Goal: Information Seeking & Learning: Check status

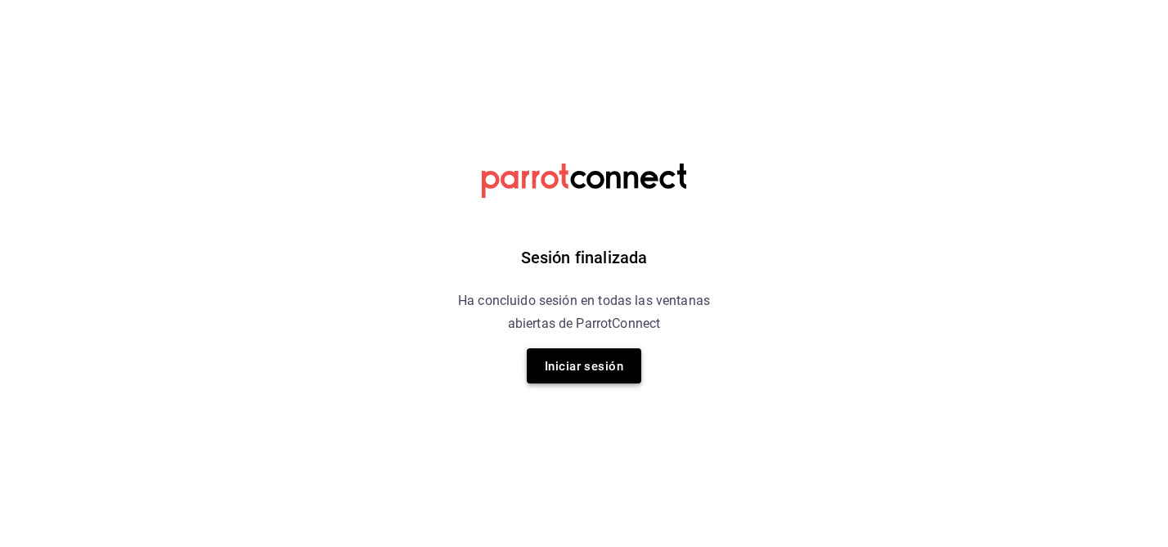
click at [560, 363] on font "Iniciar sesión" at bounding box center [584, 366] width 79 height 15
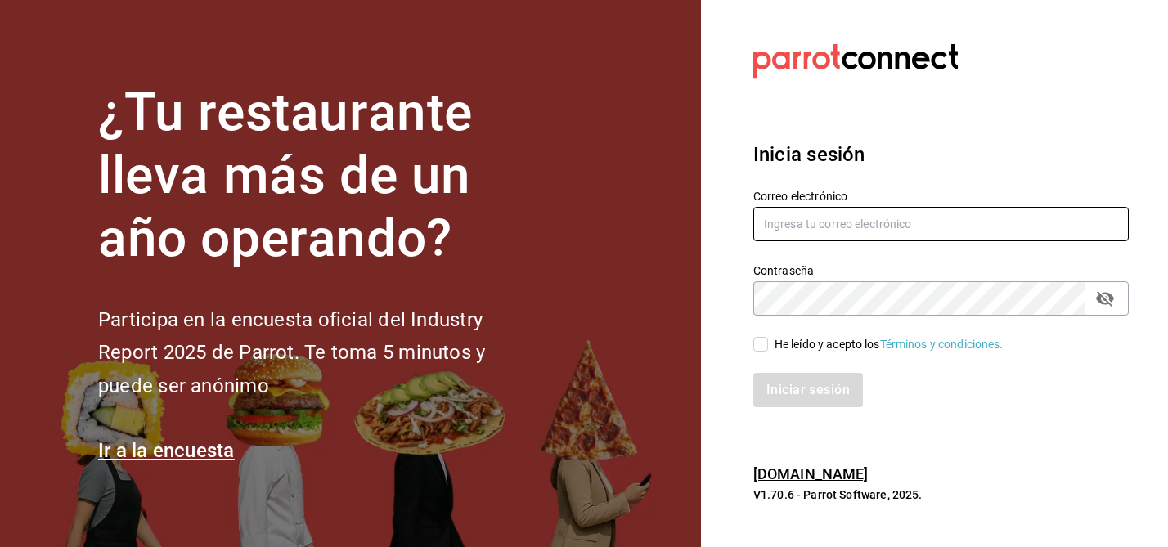
type input "multiuser@sushiexpress.com"
click at [757, 340] on input "He leído y acepto los Términos y condiciones." at bounding box center [760, 344] width 15 height 15
checkbox input "true"
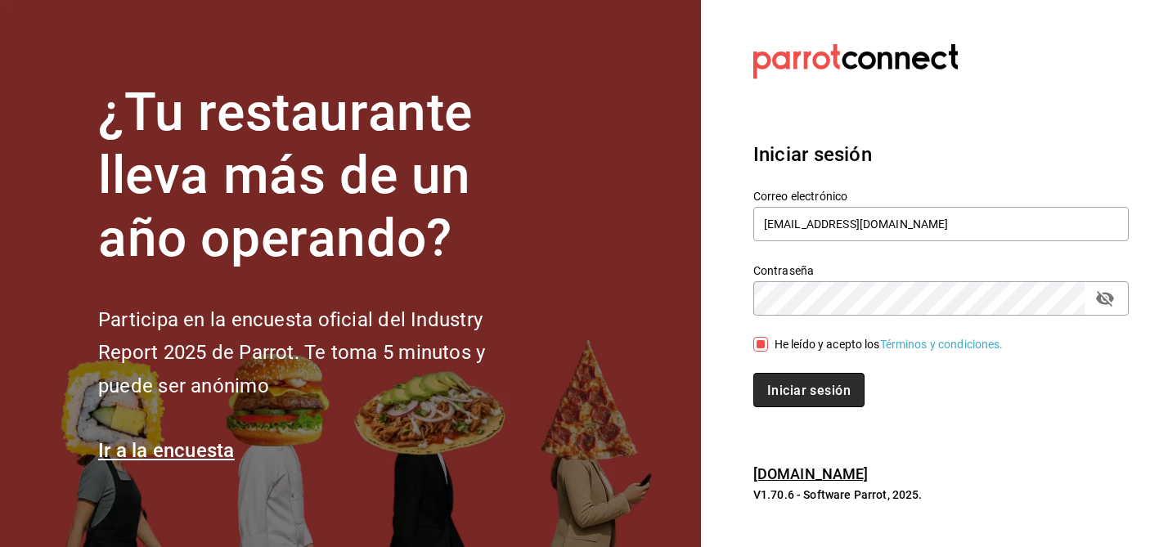
click at [800, 388] on font "Iniciar sesión" at bounding box center [808, 390] width 83 height 16
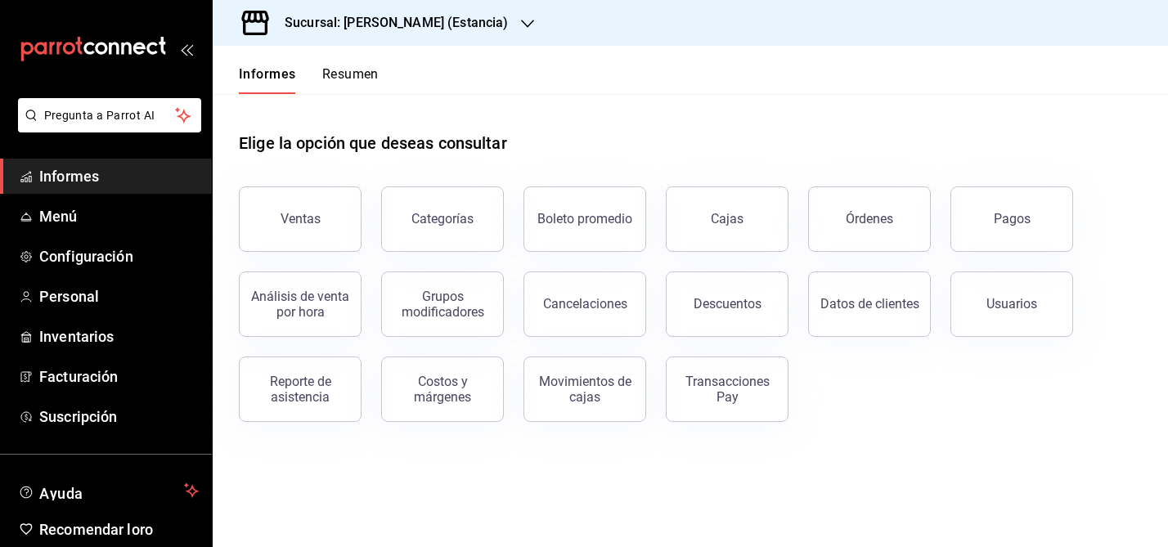
click at [446, 20] on font "Sucursal: [PERSON_NAME] (Estancia)" at bounding box center [396, 23] width 223 height 16
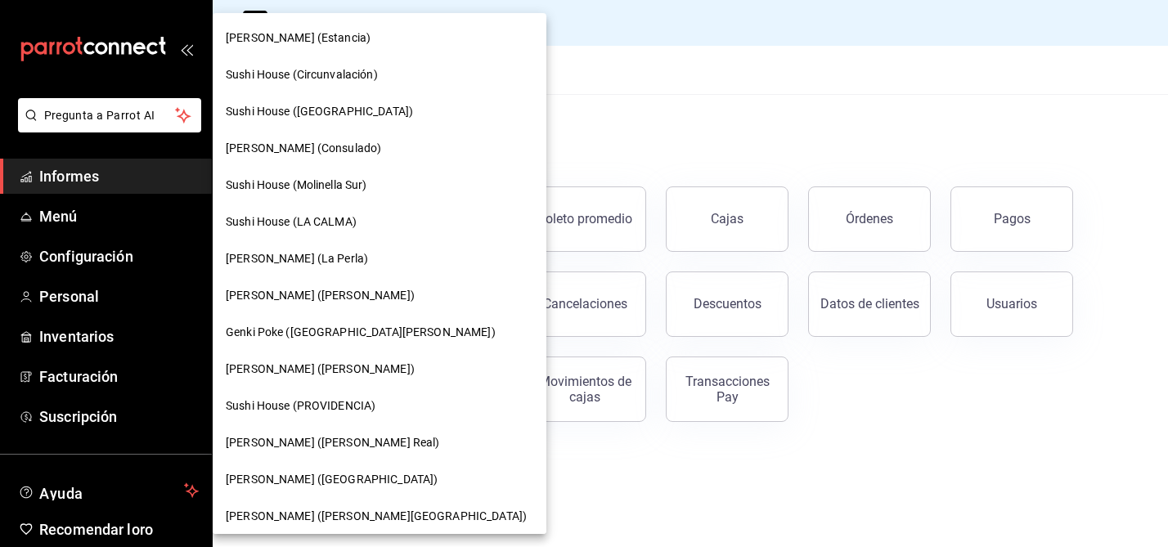
click at [302, 256] on span "[PERSON_NAME] (La Perla)" at bounding box center [297, 258] width 142 height 17
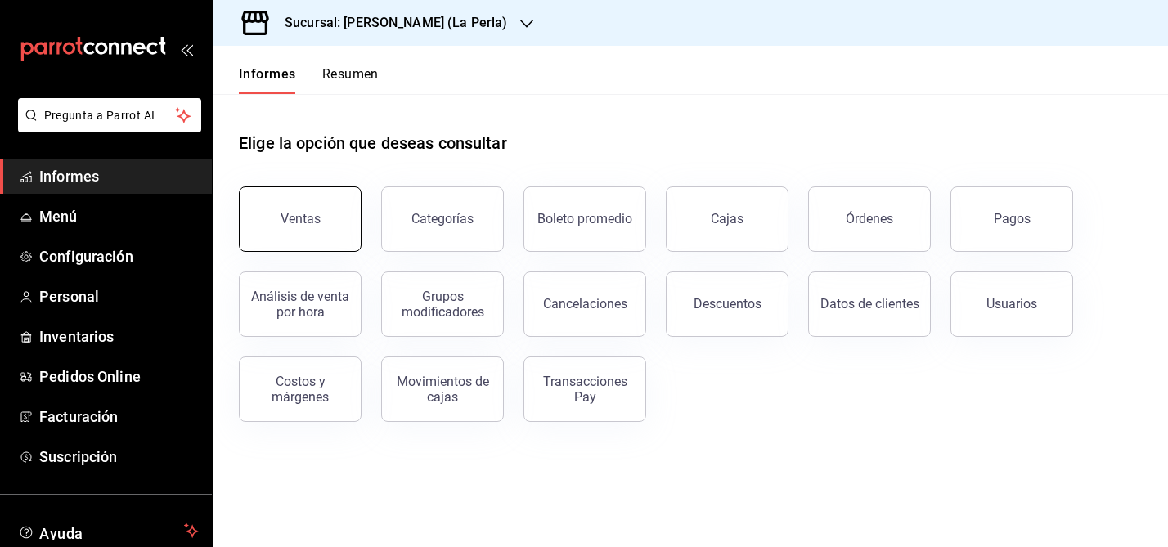
click at [320, 235] on button "Ventas" at bounding box center [300, 218] width 123 height 65
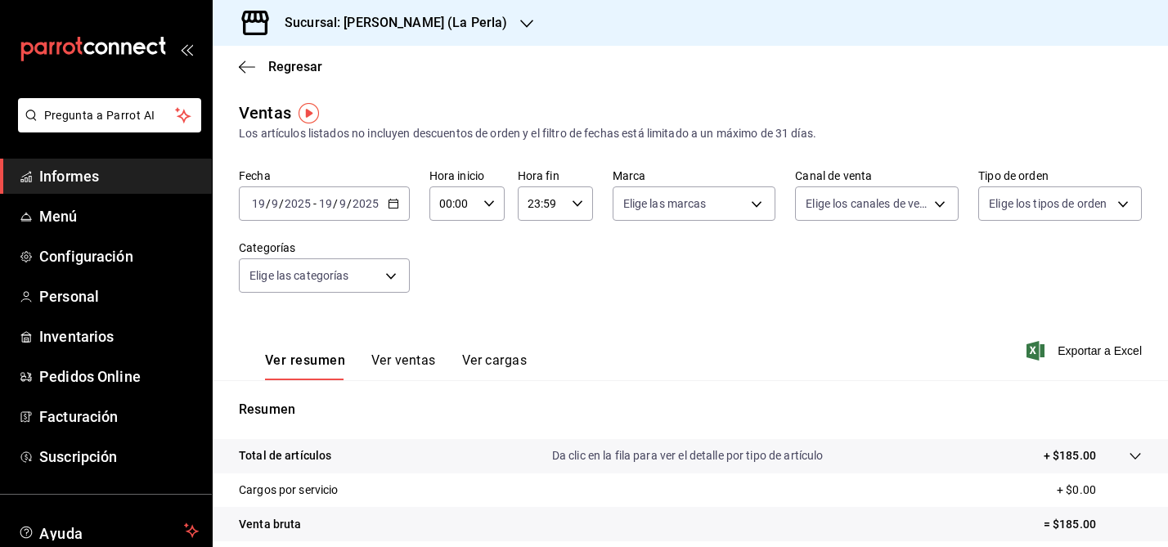
click at [397, 204] on div "[DATE] [DATE] - [DATE] [DATE]" at bounding box center [324, 203] width 171 height 34
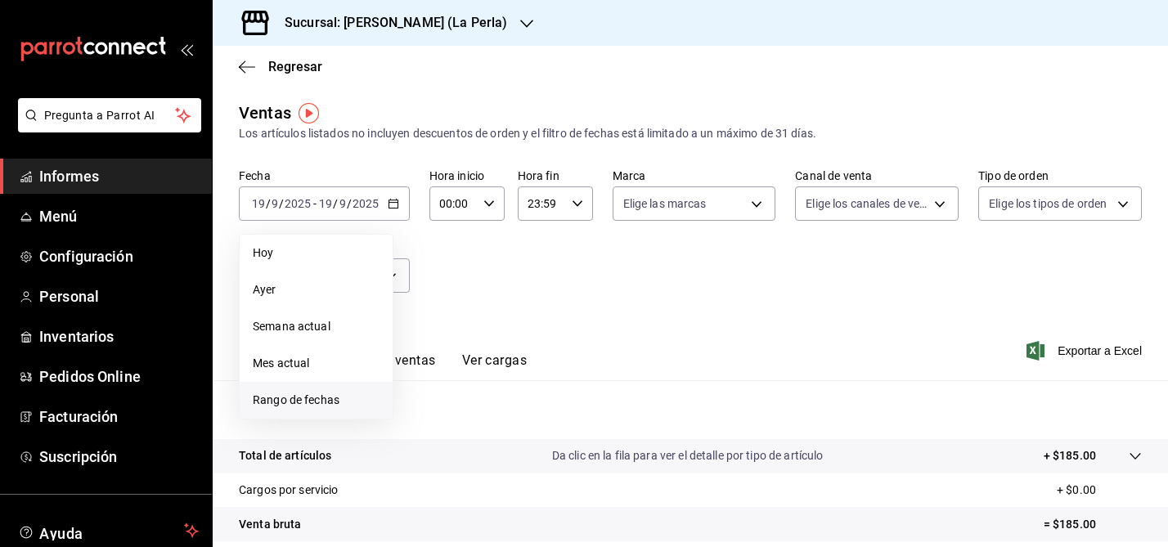
click at [314, 401] on font "Rango de fechas" at bounding box center [296, 399] width 87 height 13
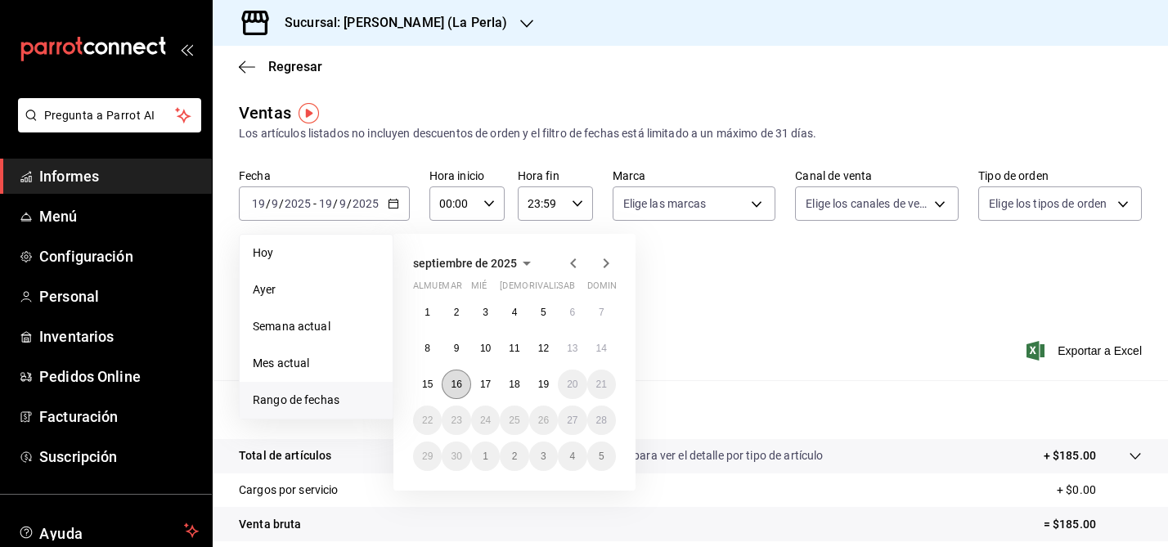
click at [456, 380] on font "16" at bounding box center [456, 384] width 11 height 11
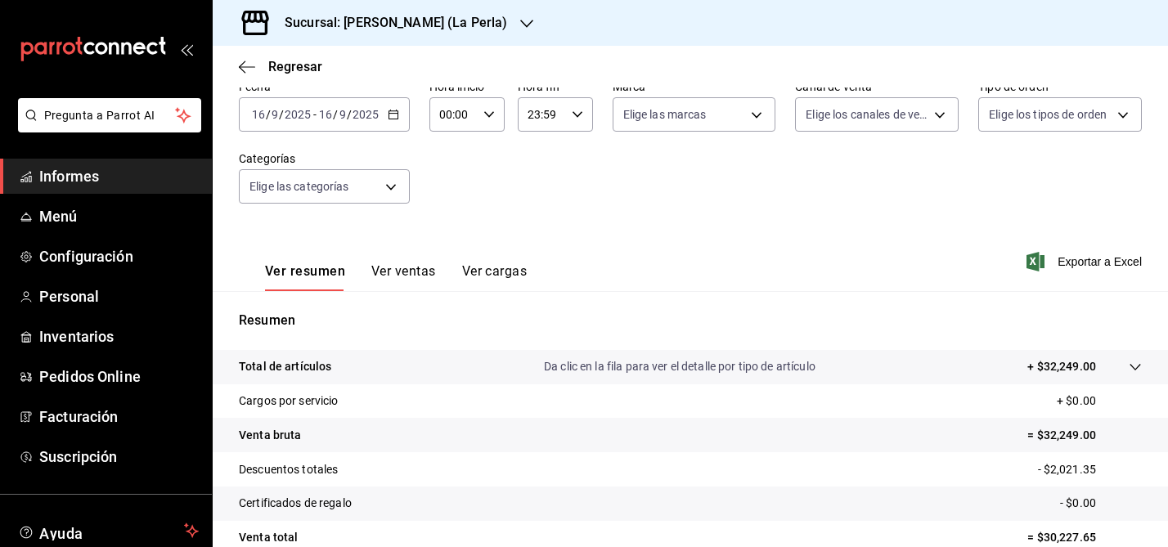
scroll to position [85, 0]
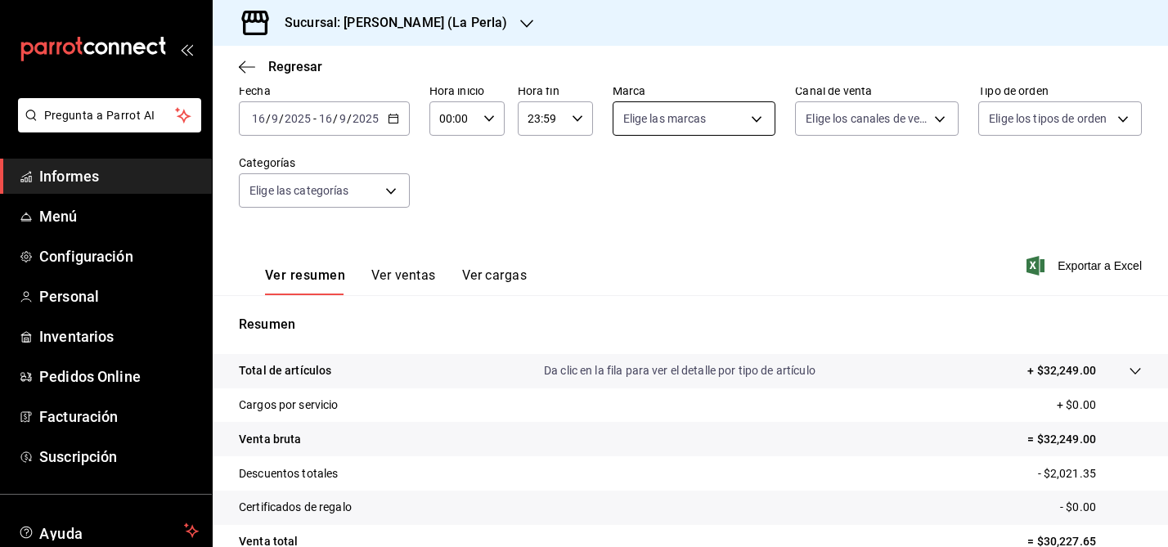
click at [754, 123] on body "Pregunta a Parrot AI Informes Menú Configuración Personal Inventarios Pedidos O…" at bounding box center [584, 273] width 1168 height 547
click at [629, 235] on input "checkbox" at bounding box center [629, 237] width 15 height 15
checkbox input "true"
type input "63657dc0-0851-4c98-80e4-f8105bd6cb43"
click at [860, 205] on div at bounding box center [584, 273] width 1168 height 547
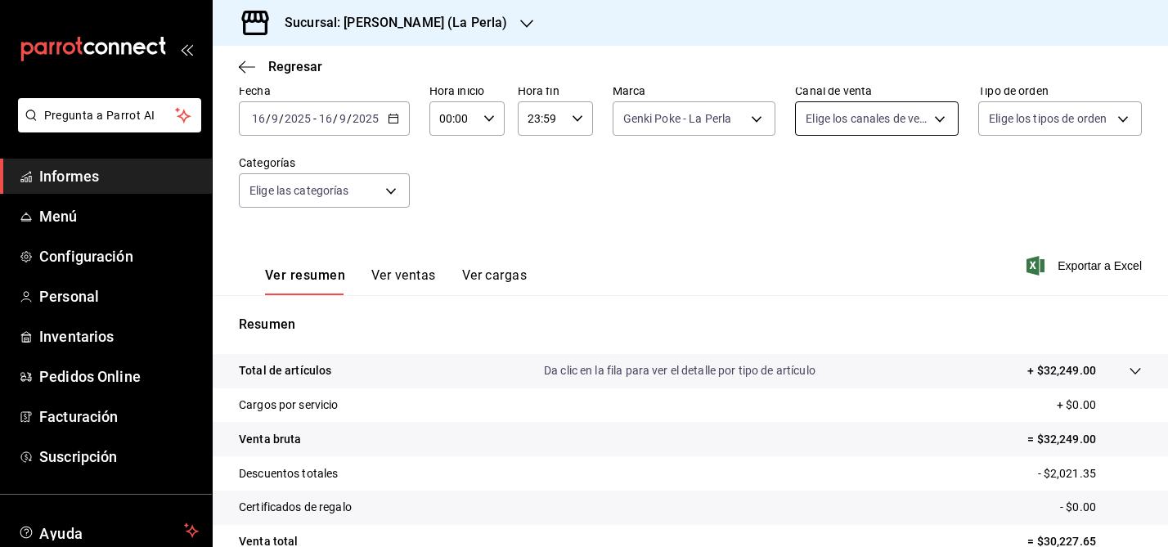
click at [942, 119] on body "Pregunta a Parrot AI Informes Menú Configuración Personal Inventarios Pedidos O…" at bounding box center [584, 273] width 1168 height 547
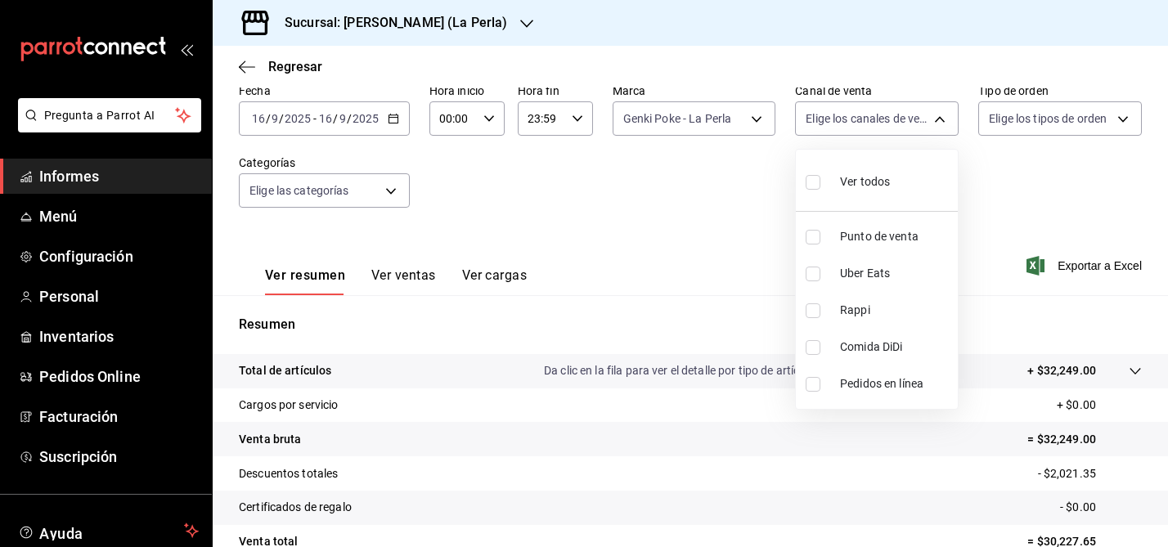
click at [811, 309] on input "checkbox" at bounding box center [813, 310] width 15 height 15
checkbox input "true"
type input "RAPPI"
click at [705, 227] on div at bounding box center [584, 273] width 1168 height 547
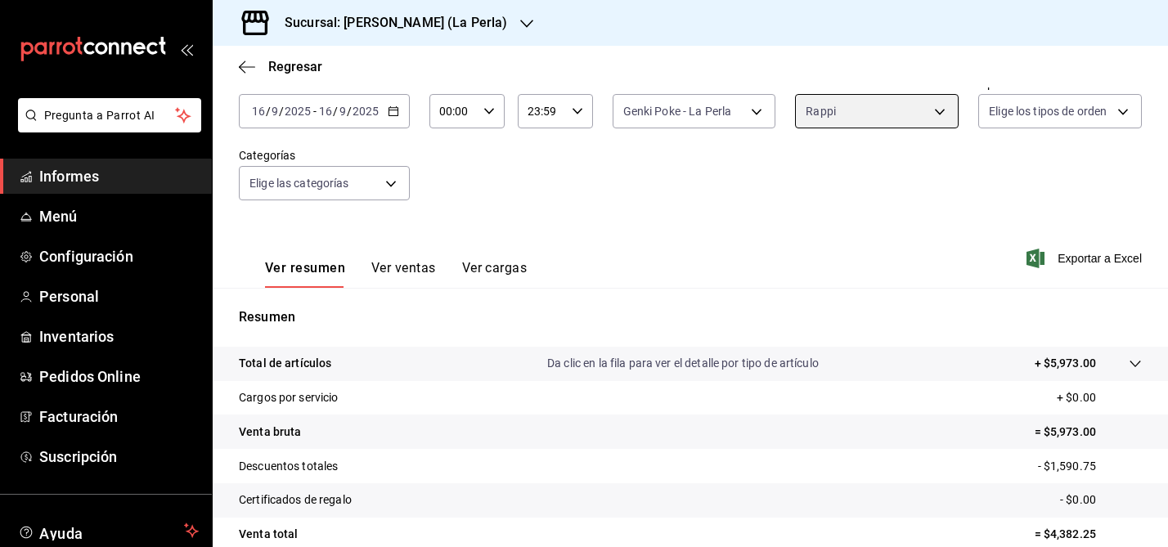
scroll to position [93, 0]
click at [892, 109] on body "Pregunta a Parrot AI Informes Menú Configuración Personal Inventarios Pedidos O…" at bounding box center [584, 273] width 1168 height 547
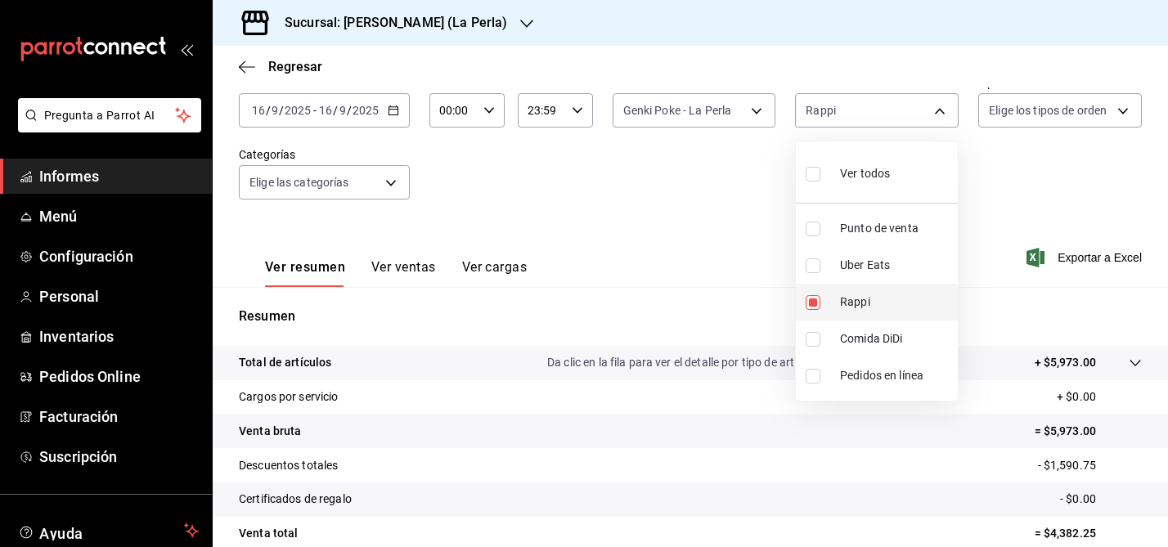
click at [814, 301] on input "checkbox" at bounding box center [813, 302] width 15 height 15
checkbox input "false"
click at [815, 267] on input "checkbox" at bounding box center [813, 265] width 15 height 15
checkbox input "true"
type input "UBER_EATS"
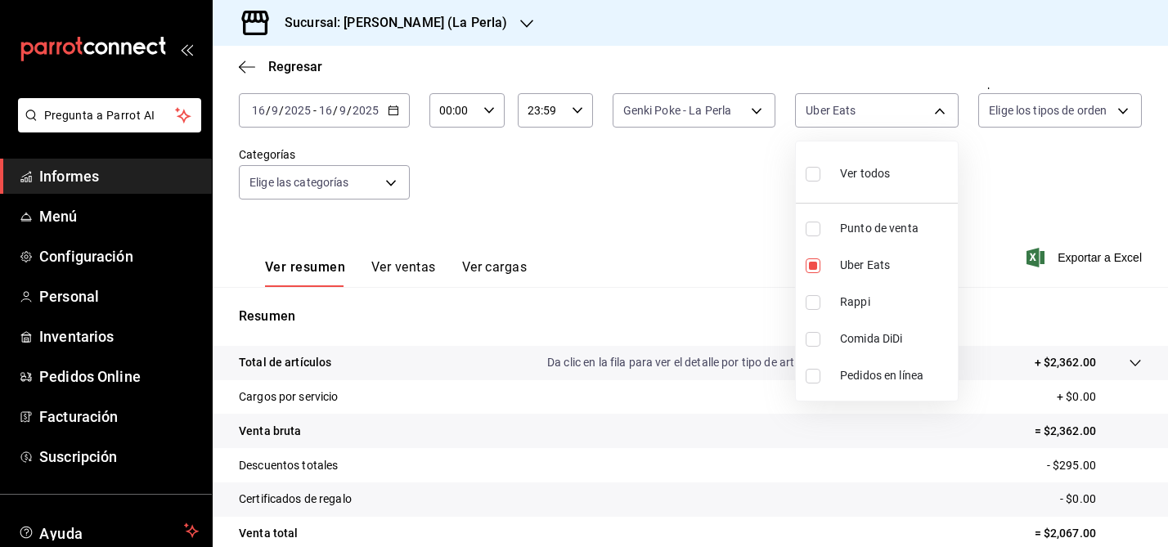
click at [694, 228] on div at bounding box center [584, 273] width 1168 height 547
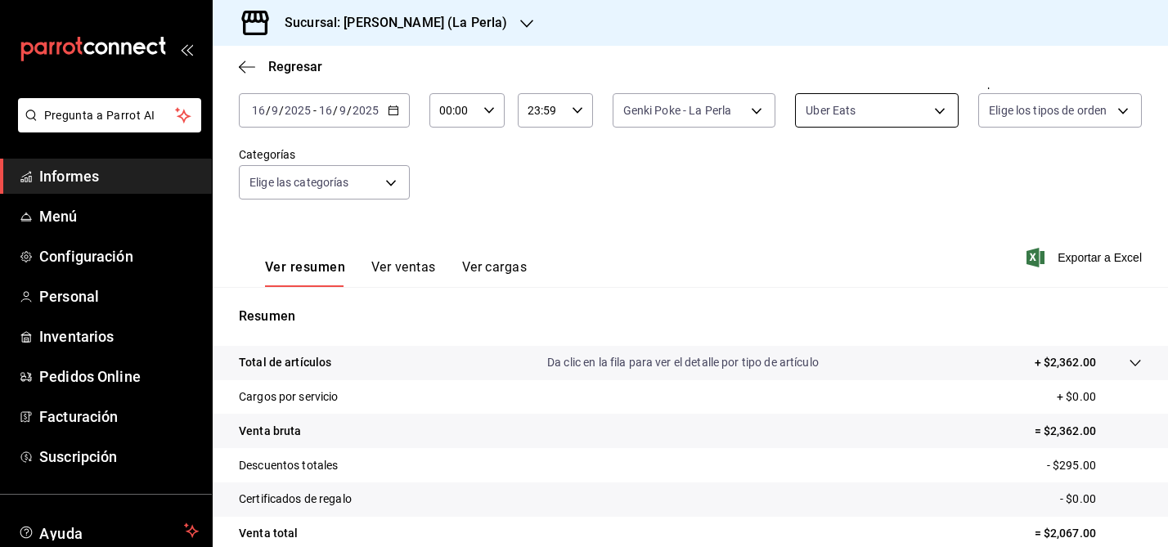
click at [927, 109] on body "Pregunta a Parrot AI Informes Menú Configuración Personal Inventarios Pedidos O…" at bounding box center [584, 273] width 1168 height 547
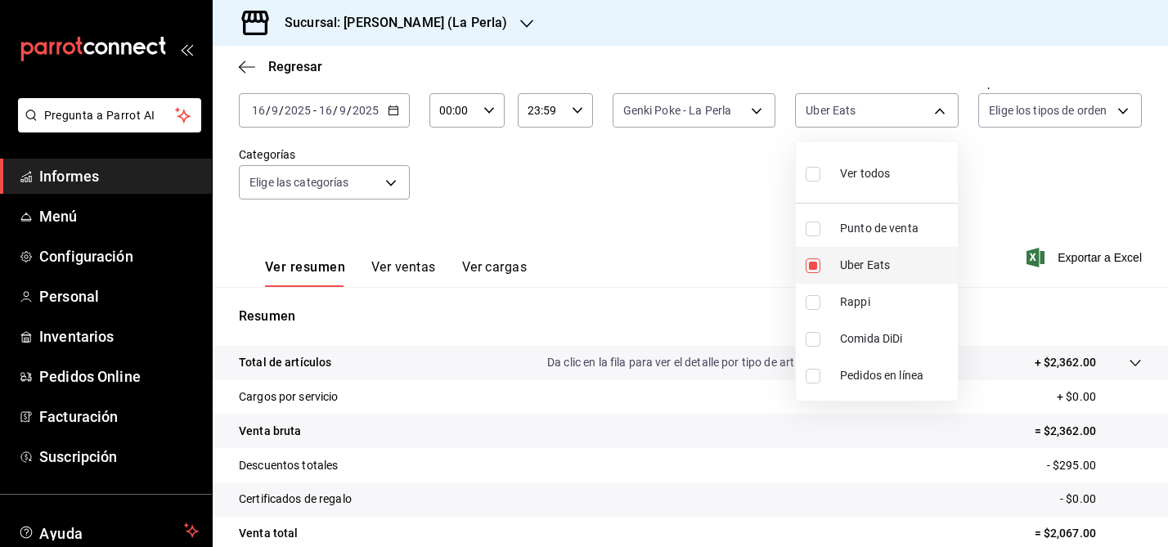
click at [815, 263] on input "checkbox" at bounding box center [813, 265] width 15 height 15
checkbox input "false"
click at [815, 339] on input "checkbox" at bounding box center [813, 339] width 15 height 15
checkbox input "true"
type input "DIDI_FOOD"
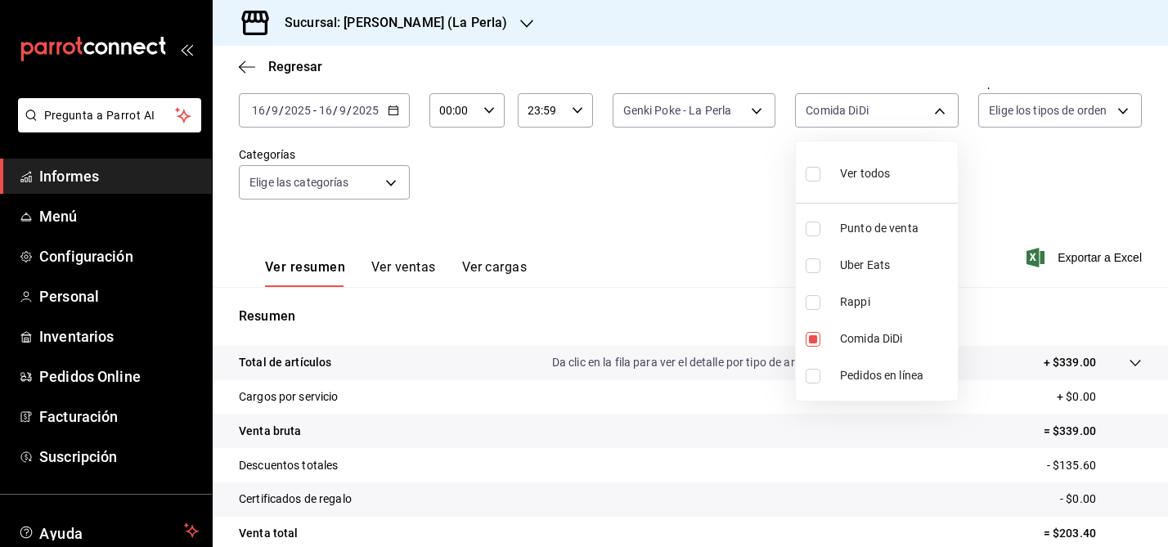
click at [714, 241] on div at bounding box center [584, 273] width 1168 height 547
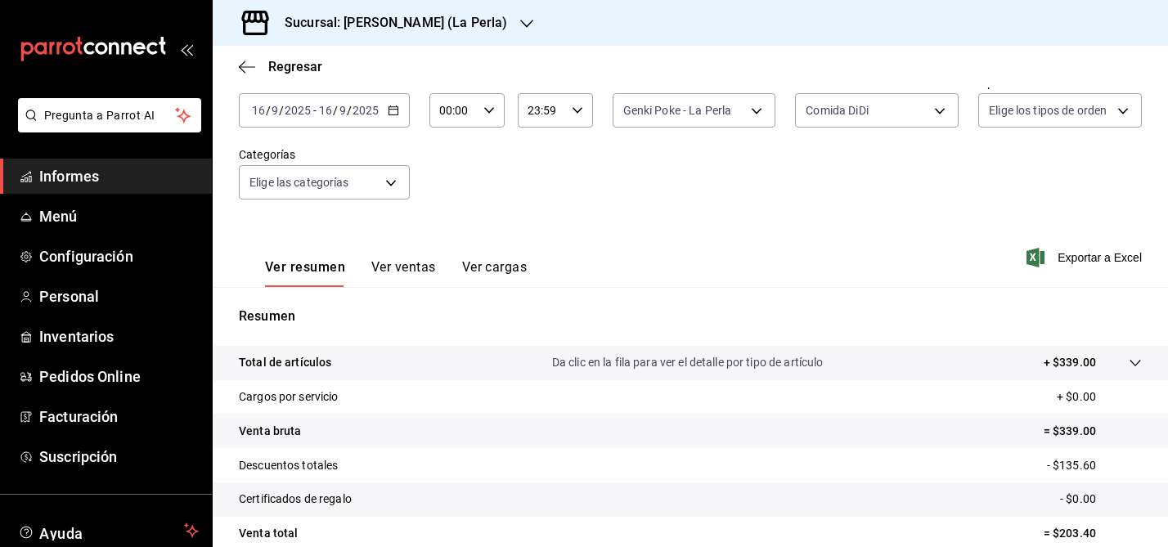
click at [389, 115] on icon "button" at bounding box center [393, 110] width 11 height 11
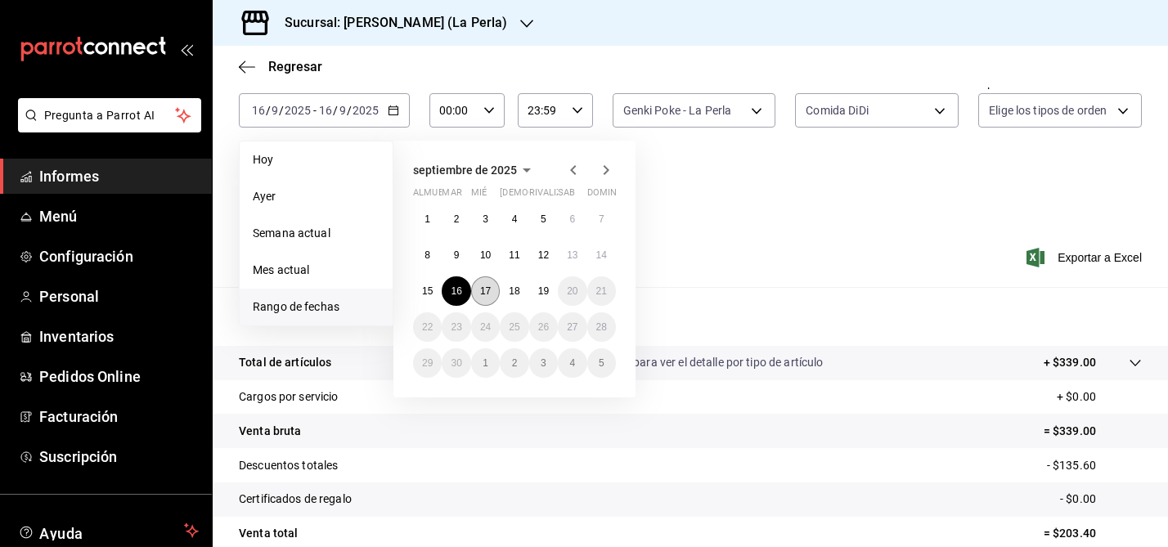
click at [489, 290] on font "17" at bounding box center [485, 290] width 11 height 11
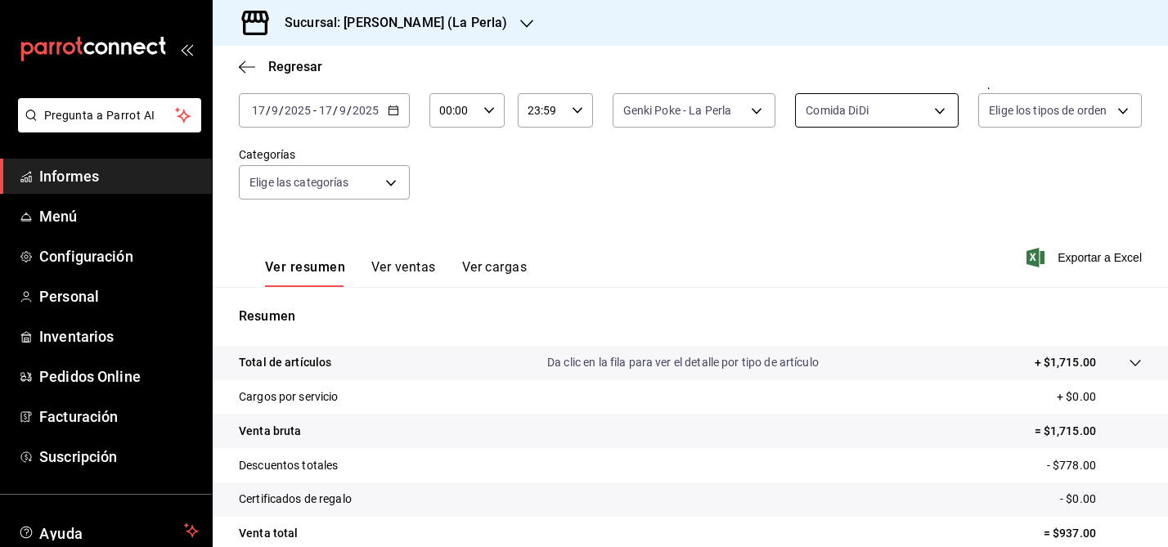
click at [939, 112] on body "Pregunta a Parrot AI Informes Menú Configuración Personal Inventarios Pedidos O…" at bounding box center [584, 273] width 1168 height 547
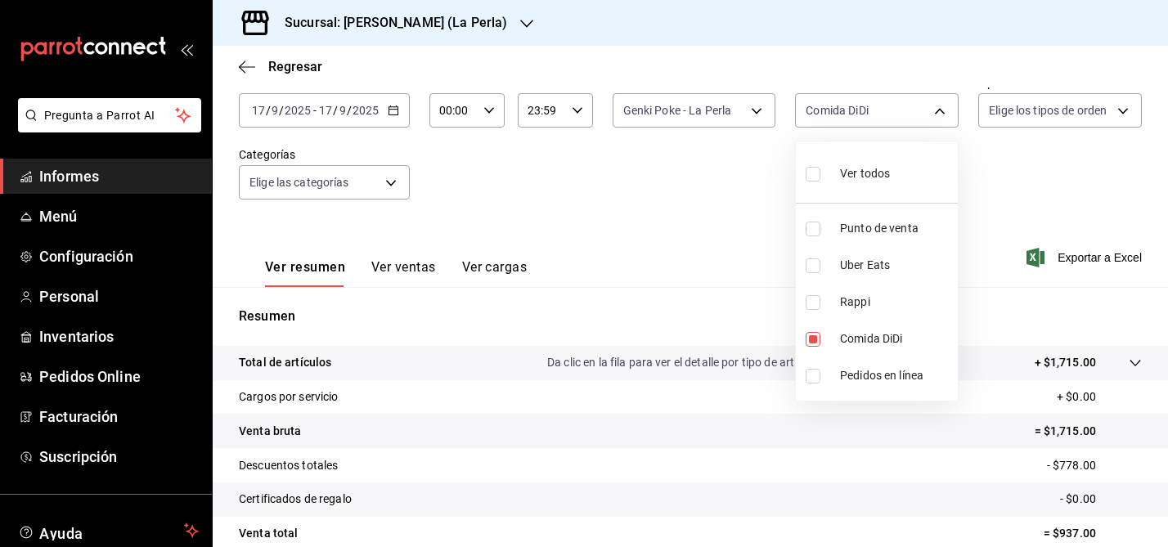
click at [812, 170] on input "checkbox" at bounding box center [813, 174] width 15 height 15
checkbox input "true"
type input "PARROT,UBER_EATS,RAPPI,DIDI_FOOD,ONLINE"
checkbox input "true"
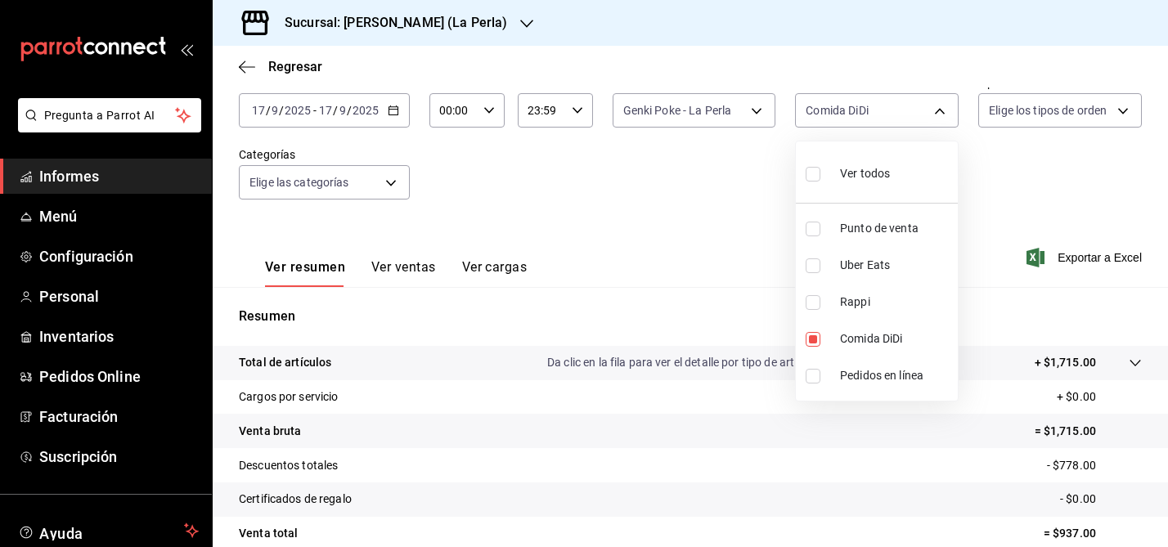
checkbox input "true"
click at [754, 107] on div at bounding box center [584, 273] width 1168 height 547
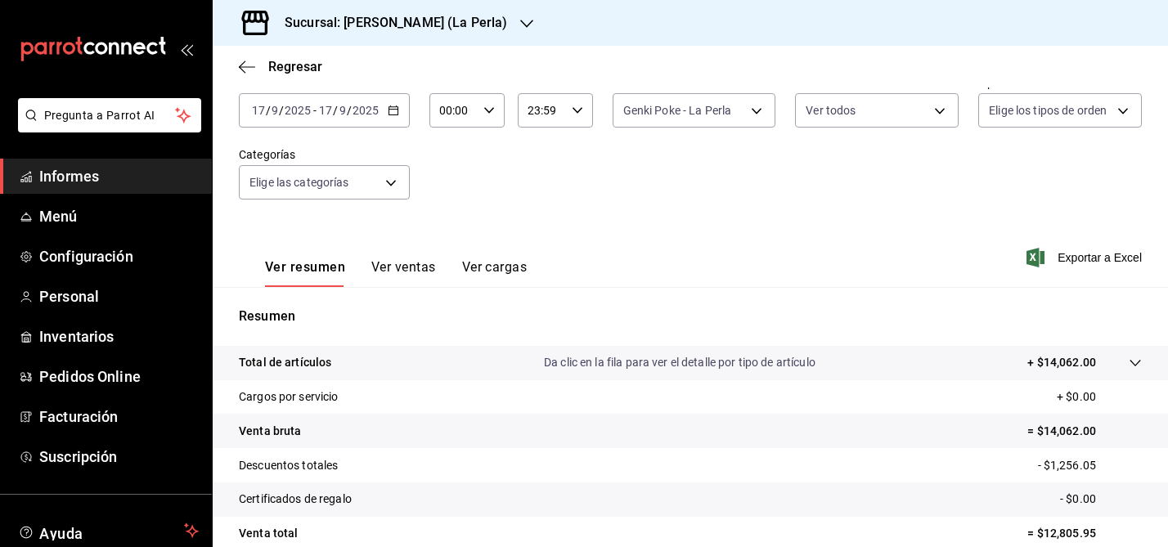
click at [754, 107] on div "Ver todos Punto de venta Uber Eats Rappi Comida DiDi Pedidos en línea" at bounding box center [584, 273] width 1168 height 547
click at [754, 107] on body "Pregunta a Parrot AI Informes Menú Configuración Personal Inventarios Pedidos O…" at bounding box center [584, 273] width 1168 height 547
click at [634, 169] on input "checkbox" at bounding box center [629, 174] width 15 height 15
checkbox input "true"
type input "63657dc0-0851-4c98-80e4-f8105bd6cb43,41969b51-d8d3-4b2c-a09d-7ed9bb86dc62"
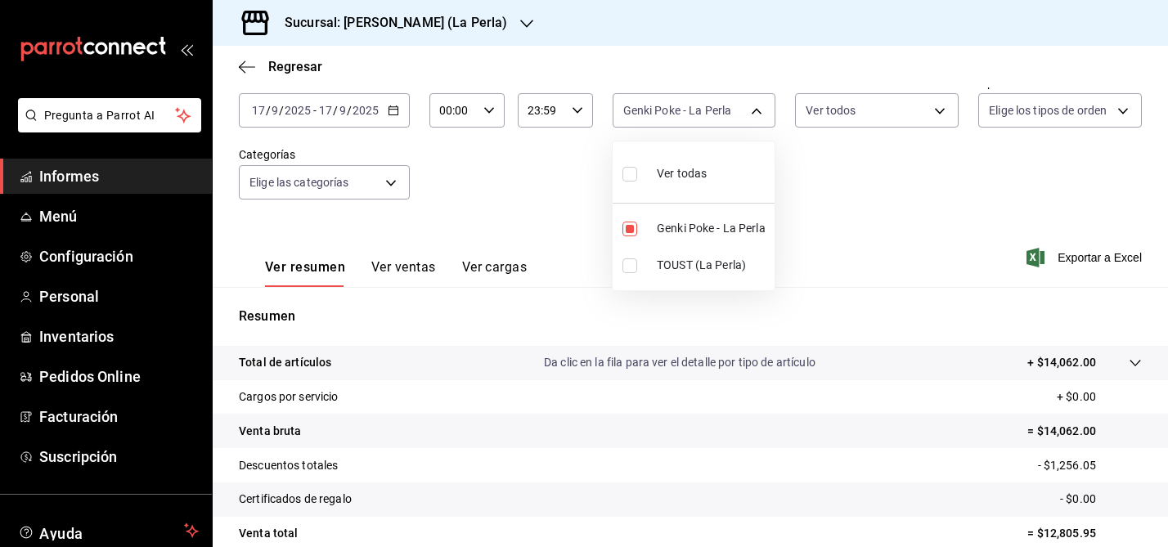
checkbox input "true"
click at [471, 166] on div at bounding box center [584, 273] width 1168 height 547
click at [758, 114] on body "Pregunta a Parrot AI Informes Menú Configuración Personal Inventarios Pedidos O…" at bounding box center [584, 273] width 1168 height 547
click at [633, 177] on input "checkbox" at bounding box center [629, 174] width 15 height 15
checkbox input "false"
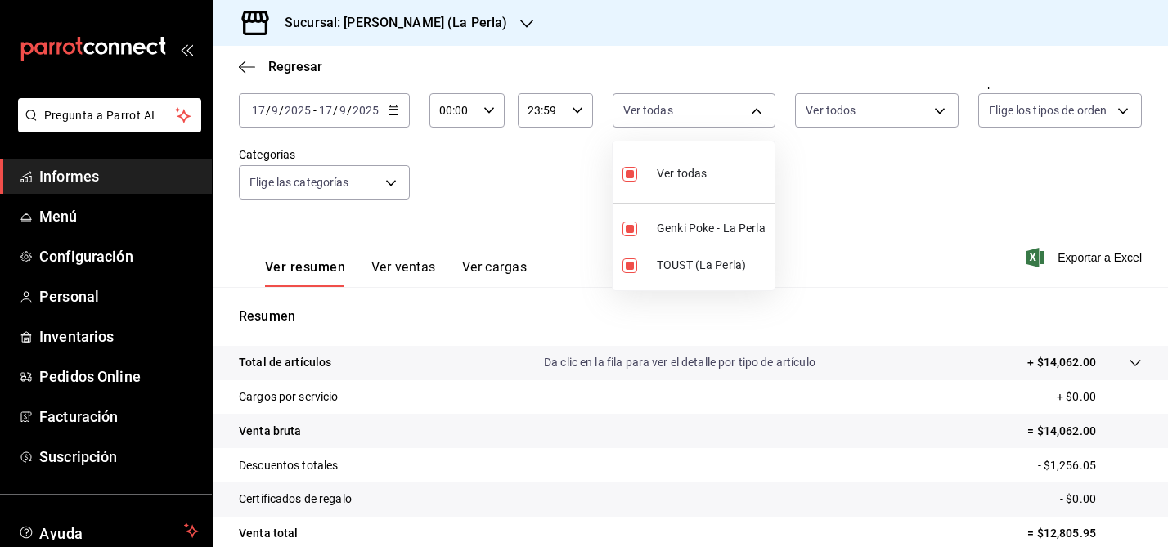
checkbox input "false"
click at [633, 228] on input "checkbox" at bounding box center [629, 229] width 15 height 15
checkbox input "true"
type input "63657dc0-0851-4c98-80e4-f8105bd6cb43"
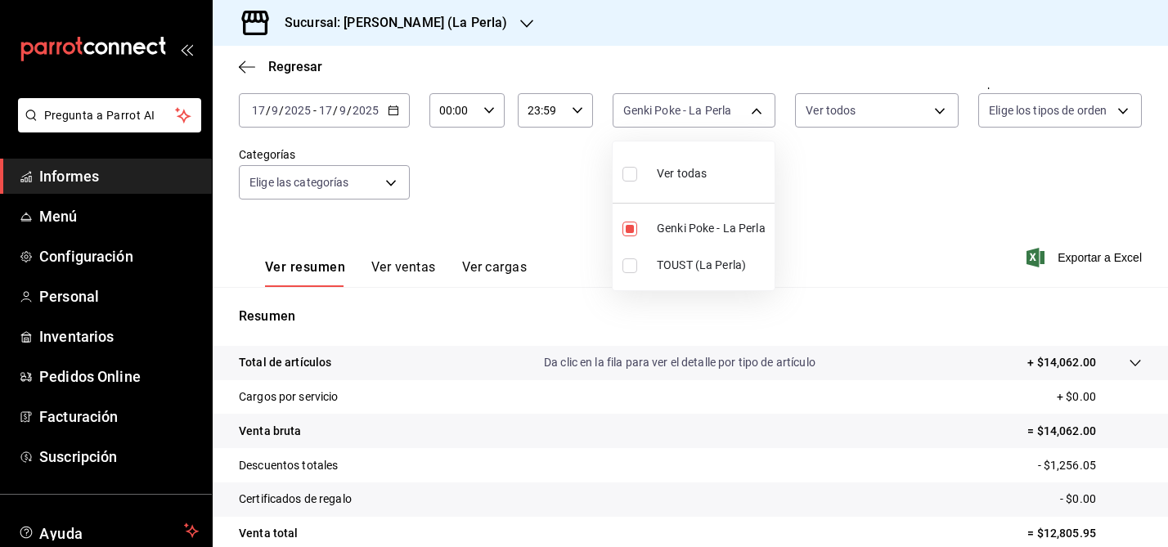
click at [939, 107] on div at bounding box center [584, 273] width 1168 height 547
click at [939, 107] on body "Pregunta a Parrot AI Informes Menú Configuración Personal Inventarios Pedidos O…" at bounding box center [584, 273] width 1168 height 547
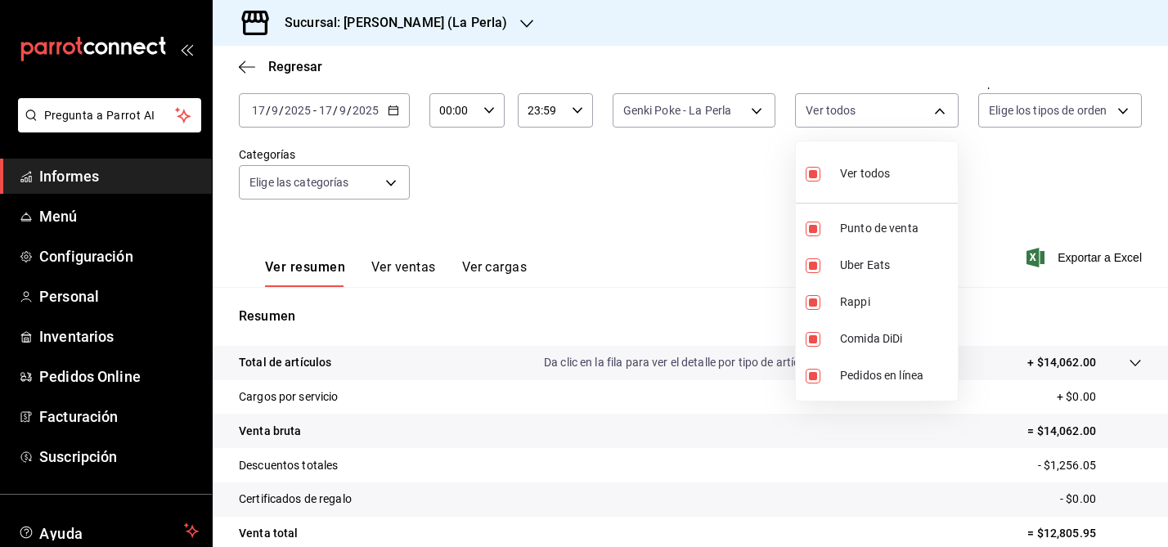
click at [817, 175] on input "checkbox" at bounding box center [813, 174] width 15 height 15
checkbox input "false"
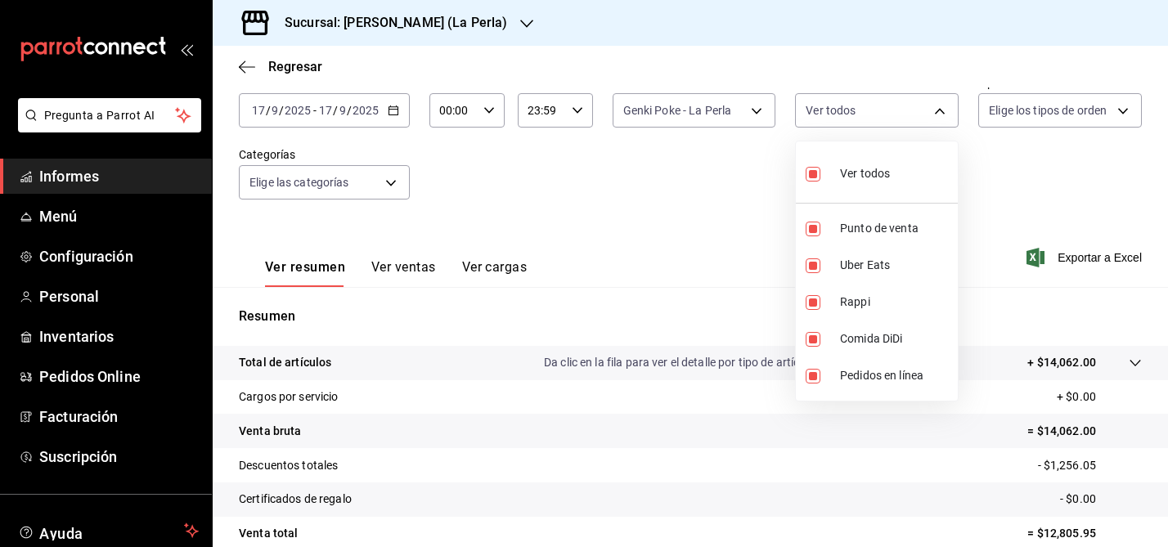
checkbox input "false"
click at [815, 337] on input "checkbox" at bounding box center [813, 339] width 15 height 15
checkbox input "true"
type input "DIDI_FOOD"
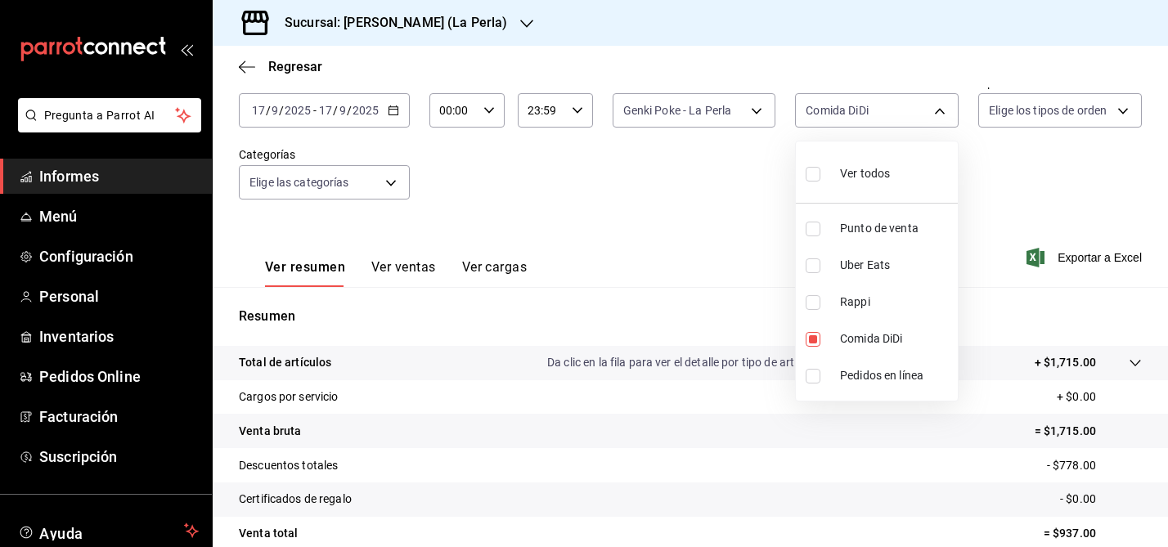
click at [584, 200] on div at bounding box center [584, 273] width 1168 height 547
click at [936, 112] on body "Pregunta a Parrot AI Informes Menú Configuración Personal Inventarios Pedidos O…" at bounding box center [584, 273] width 1168 height 547
click at [813, 338] on input "checkbox" at bounding box center [813, 339] width 15 height 15
checkbox input "false"
click at [815, 305] on input "checkbox" at bounding box center [813, 302] width 15 height 15
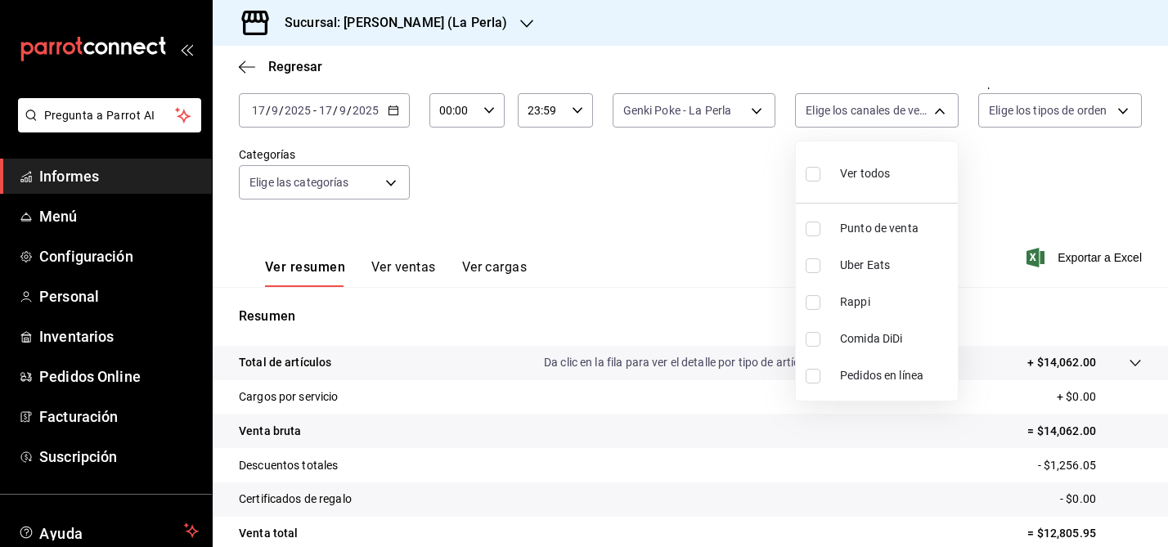
checkbox input "true"
type input "RAPPI"
click at [724, 233] on div at bounding box center [584, 273] width 1168 height 547
click at [928, 110] on body "Pregunta a Parrot AI Informes Menú Configuración Personal Inventarios Pedidos O…" at bounding box center [584, 273] width 1168 height 547
click at [811, 305] on input "checkbox" at bounding box center [813, 302] width 15 height 15
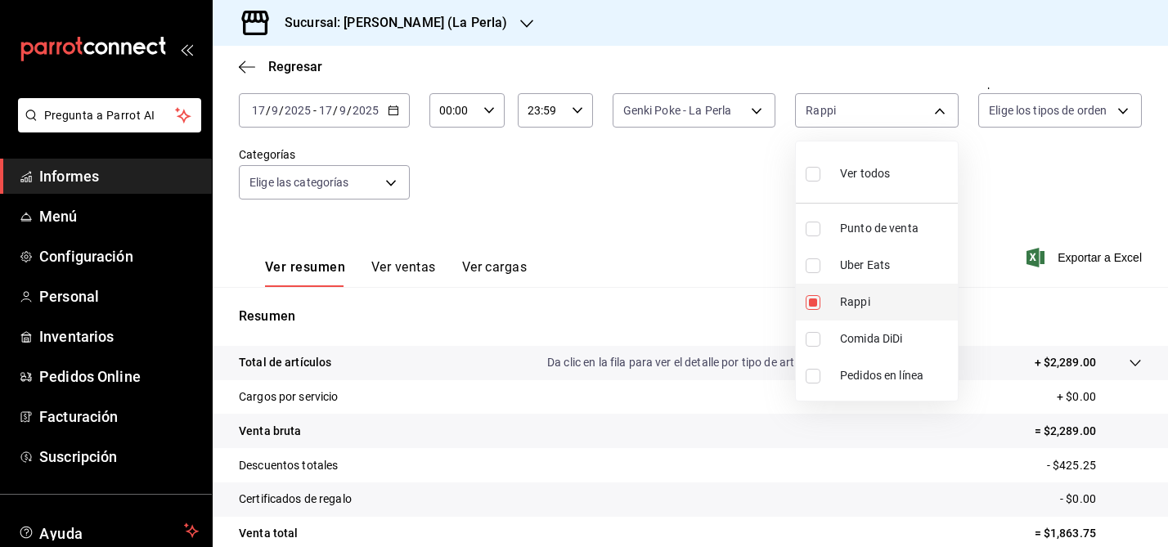
checkbox input "false"
click at [813, 263] on input "checkbox" at bounding box center [813, 265] width 15 height 15
checkbox input "true"
type input "UBER_EATS"
click at [676, 250] on div at bounding box center [584, 273] width 1168 height 547
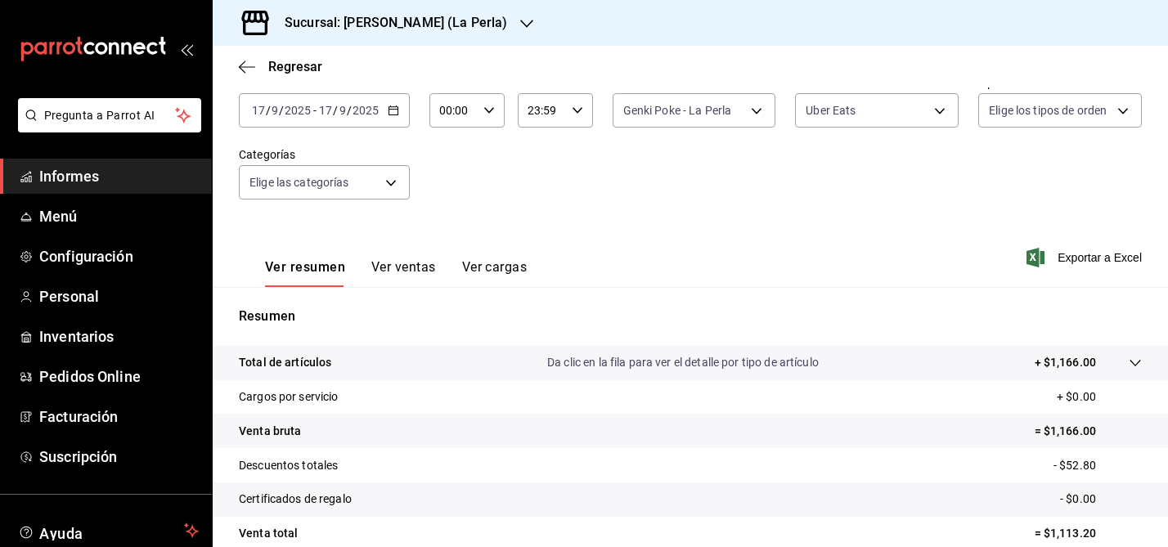
click at [398, 114] on div "2025-09-17 17 / 9 / 2025 - 2025-09-17 17 / 9 / 2025" at bounding box center [324, 110] width 171 height 34
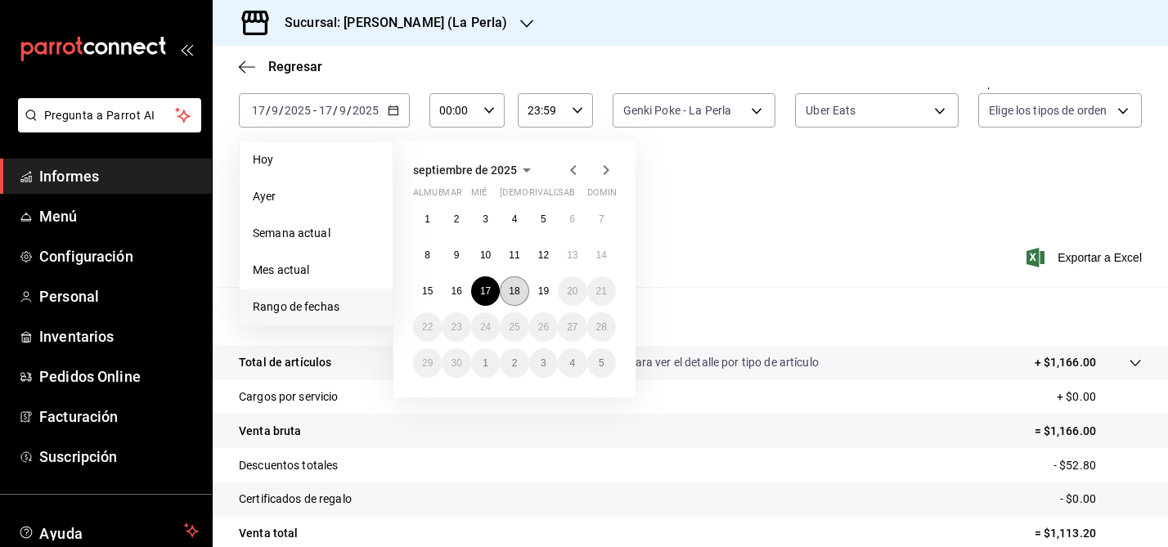
click at [512, 285] on font "18" at bounding box center [514, 290] width 11 height 11
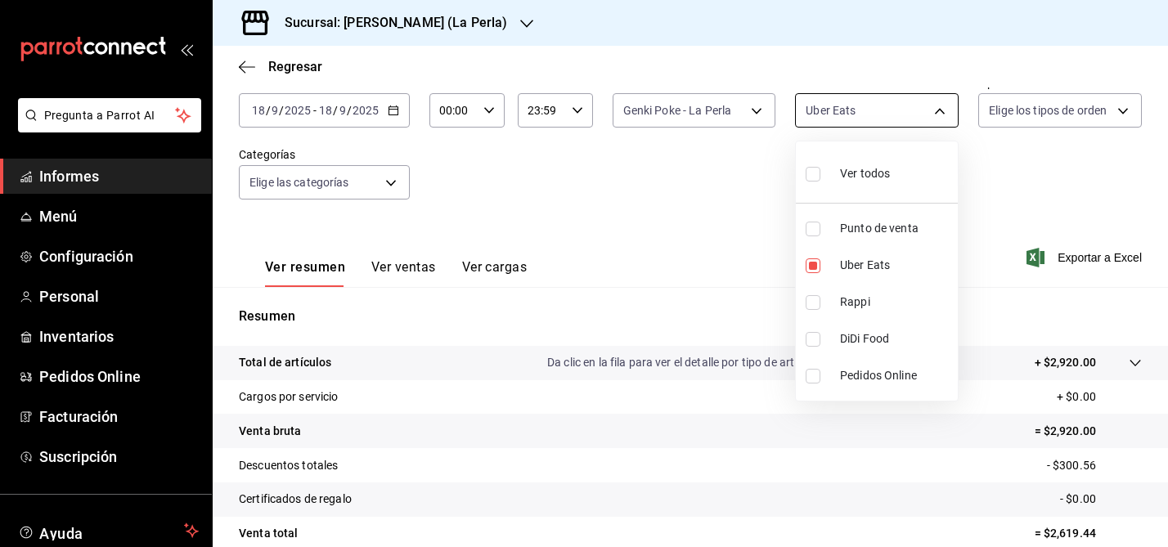
click at [940, 109] on body "Pregunta a Parrot AI Informes Menú Configuración Personal Inventarios Pedidos O…" at bounding box center [584, 273] width 1168 height 547
click at [810, 171] on input "checkbox" at bounding box center [813, 174] width 15 height 15
checkbox input "true"
type input "PARROT,UBER_EATS,RAPPI,DIDI_FOOD,ONLINE"
checkbox input "true"
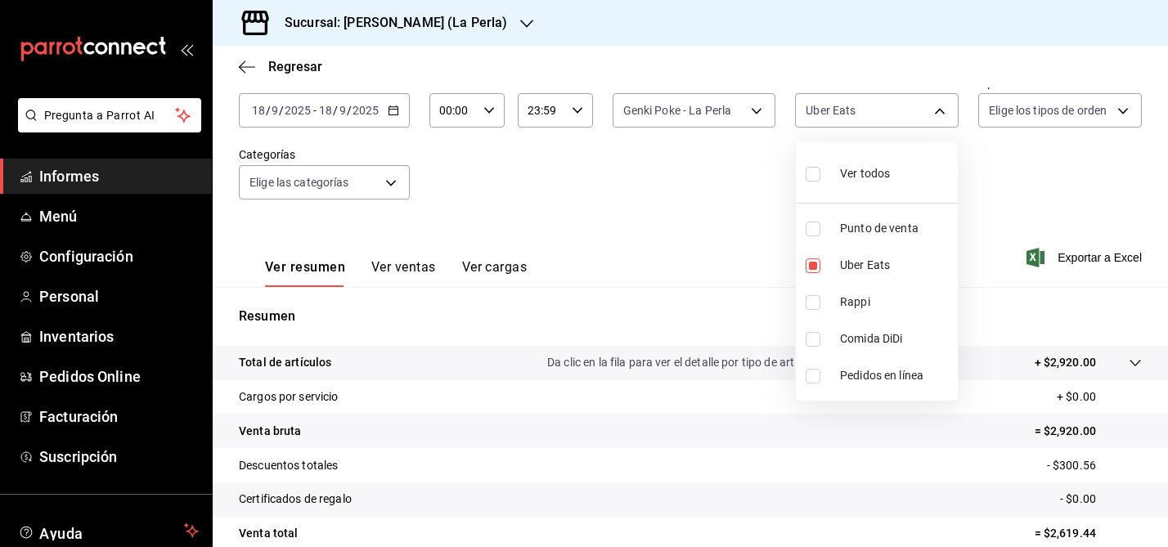
checkbox input "true"
click at [759, 110] on div at bounding box center [584, 273] width 1168 height 547
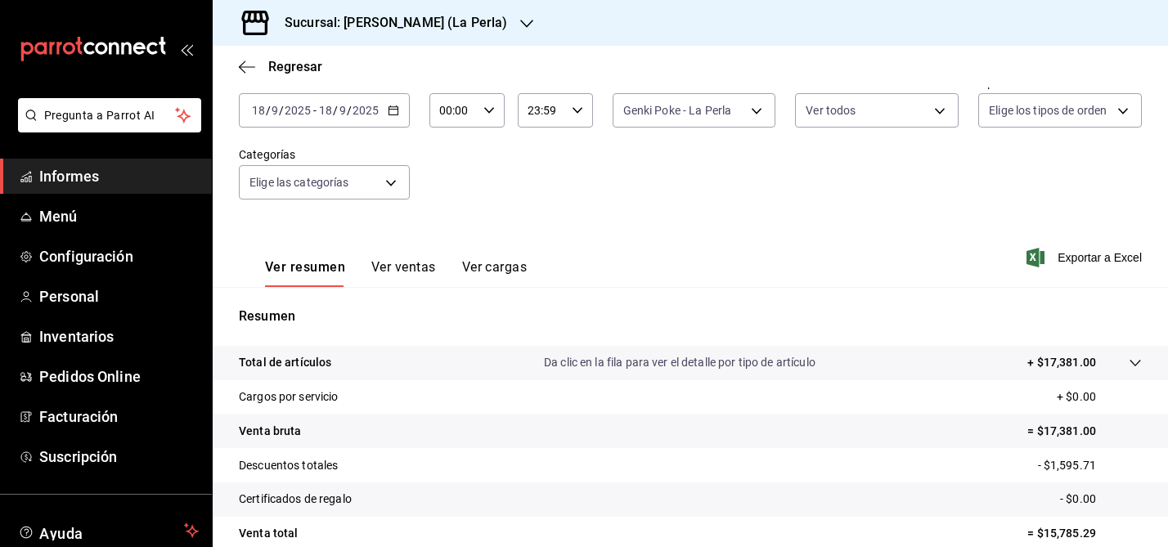
click at [759, 110] on body "Pregunta a Parrot AI Informes Menú Configuración Personal Inventarios Pedidos O…" at bounding box center [584, 273] width 1168 height 547
click at [631, 173] on input "checkbox" at bounding box center [629, 174] width 15 height 15
checkbox input "true"
type input "63657dc0-0851-4c98-80e4-f8105bd6cb43,41969b51-d8d3-4b2c-a09d-7ed9bb86dc62"
checkbox input "true"
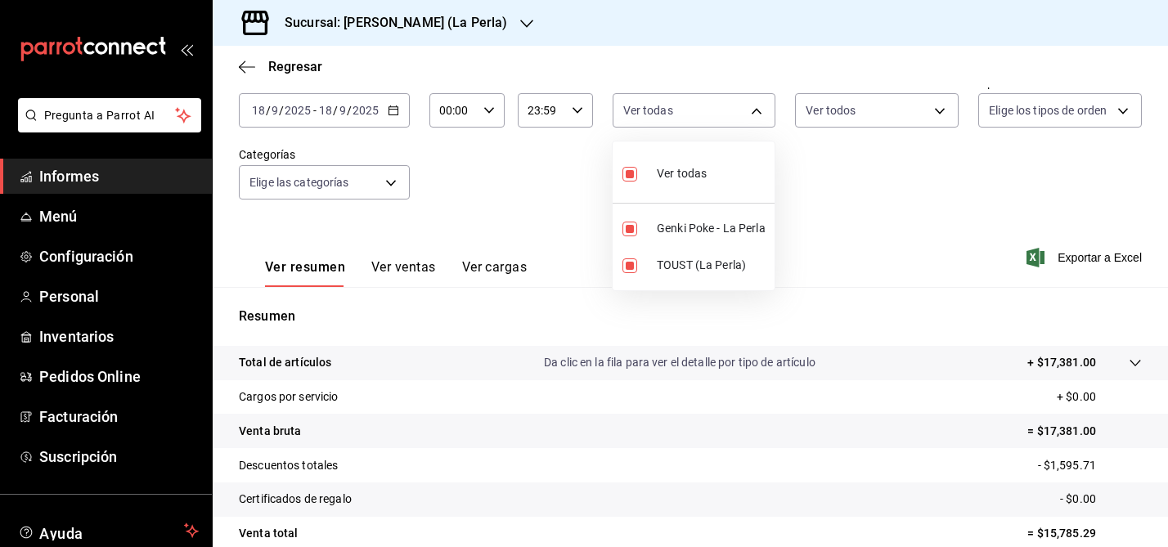
click at [825, 180] on div at bounding box center [584, 273] width 1168 height 547
click at [761, 113] on body "Pregunta a Parrot AI Informes Menú Configuración Personal Inventarios Pedidos O…" at bounding box center [584, 273] width 1168 height 547
click at [629, 179] on input "checkbox" at bounding box center [629, 174] width 15 height 15
checkbox input "false"
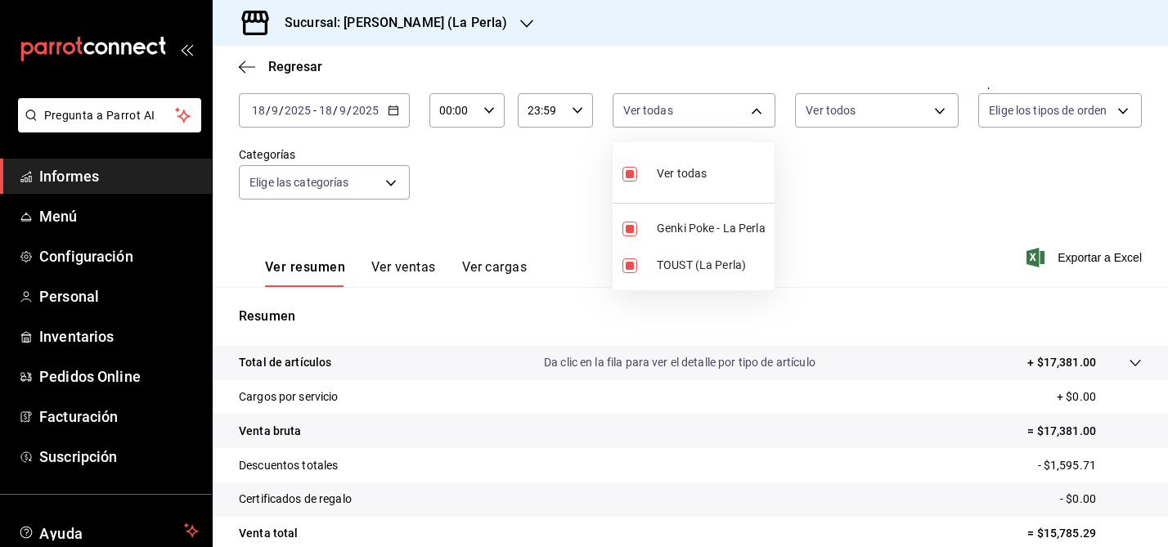
checkbox input "false"
click at [628, 231] on input "checkbox" at bounding box center [629, 229] width 15 height 15
checkbox input "true"
type input "63657dc0-0851-4c98-80e4-f8105bd6cb43"
click at [914, 117] on div at bounding box center [584, 273] width 1168 height 547
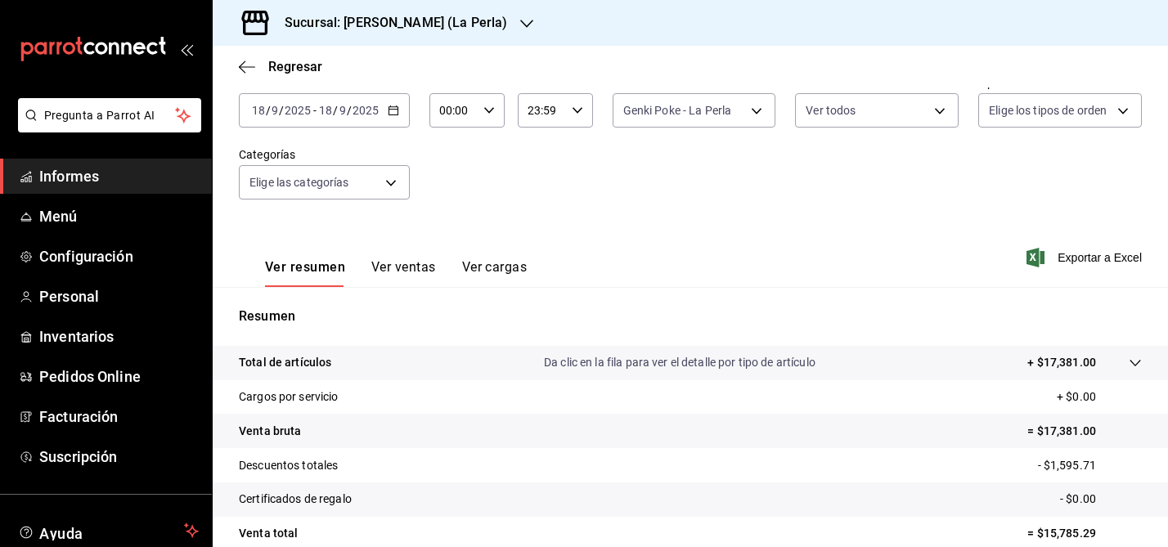
click at [914, 117] on body "Pregunta a Parrot AI Informes Menú Configuración Personal Inventarios Pedidos O…" at bounding box center [584, 273] width 1168 height 547
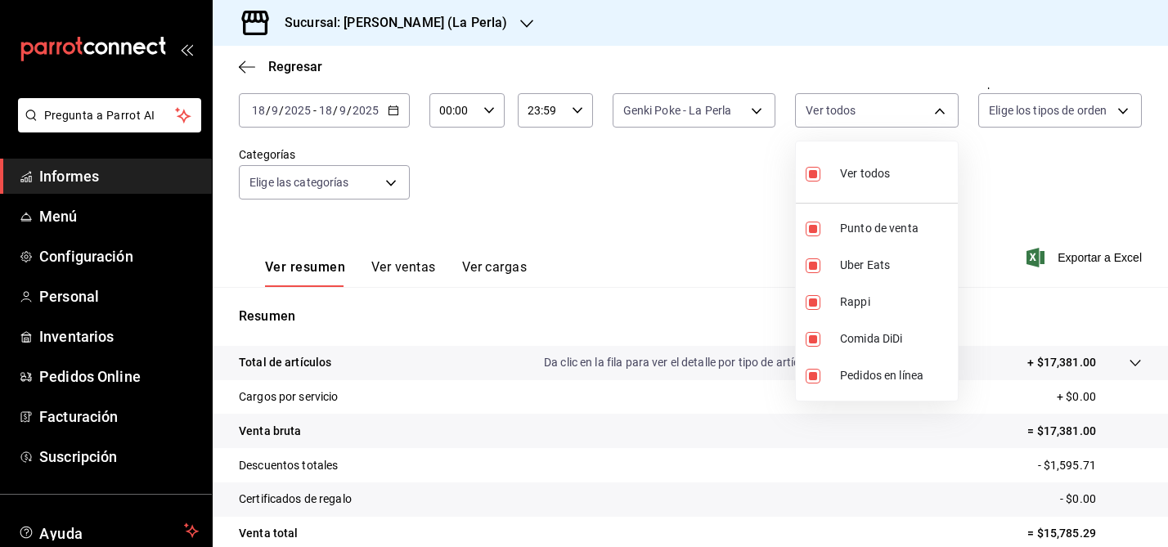
click at [813, 169] on input "checkbox" at bounding box center [813, 174] width 15 height 15
checkbox input "false"
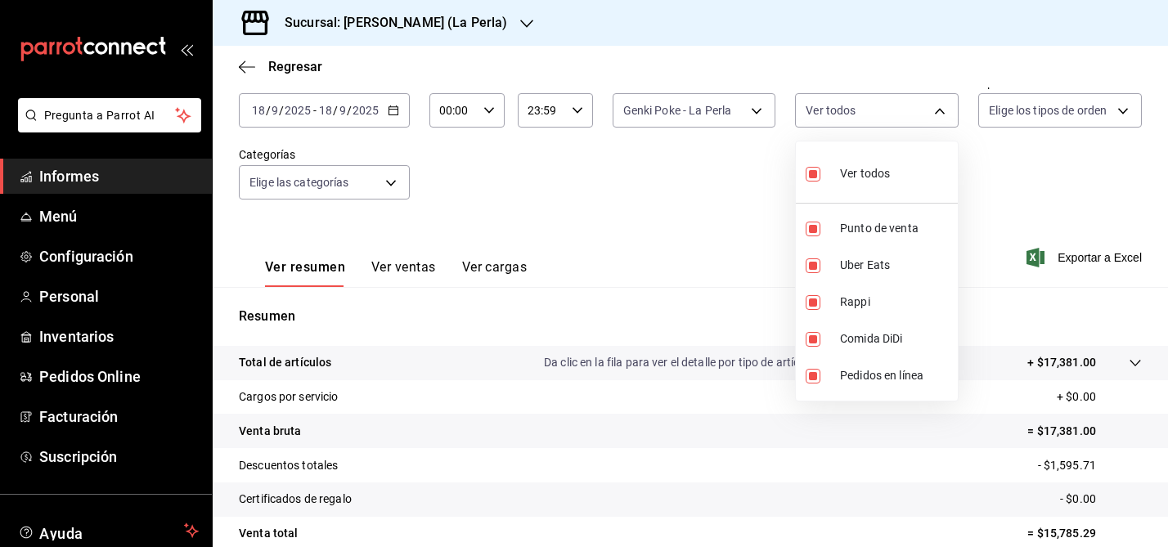
checkbox input "false"
click at [741, 110] on div at bounding box center [584, 273] width 1168 height 547
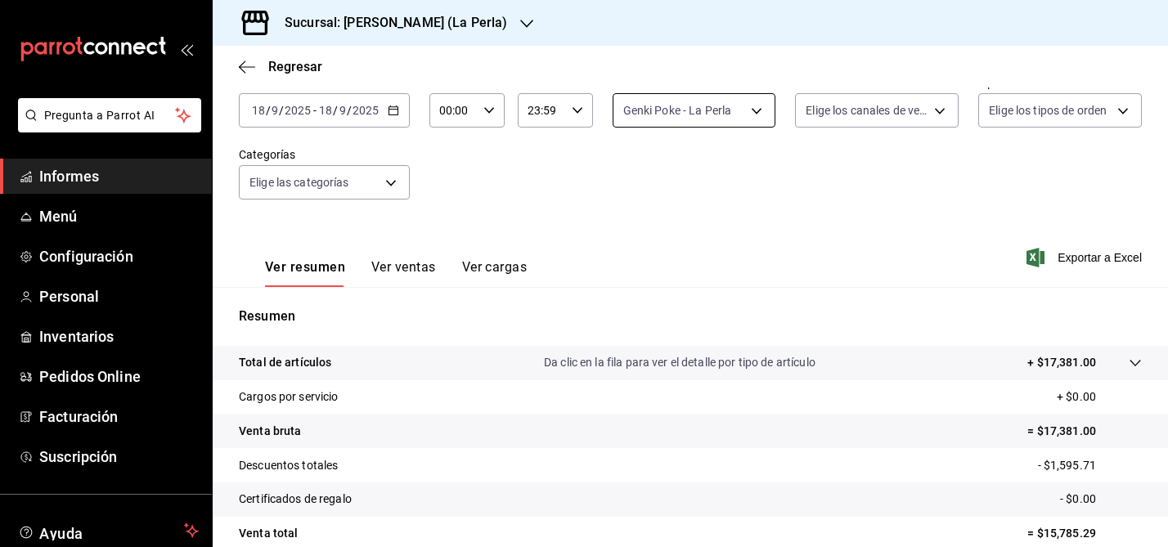
click at [741, 110] on body "Pregunta a Parrot AI Informes Menú Configuración Personal Inventarios Pedidos O…" at bounding box center [584, 273] width 1168 height 547
click at [931, 119] on div at bounding box center [584, 273] width 1168 height 547
click at [932, 121] on body "Pregunta a Parrot AI Informes Menú Configuración Personal Inventarios Pedidos O…" at bounding box center [584, 273] width 1168 height 547
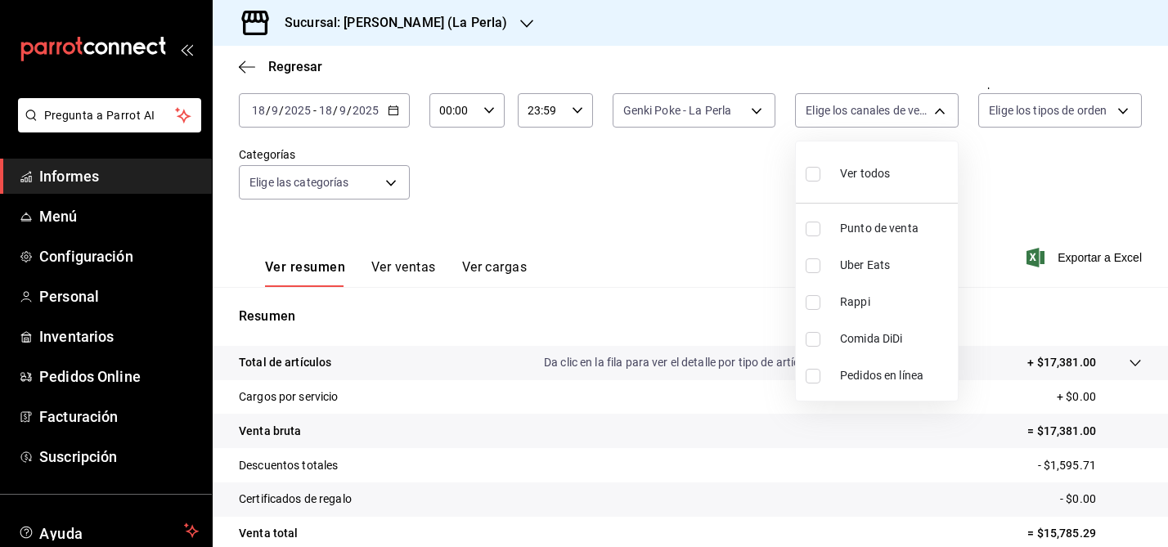
click at [816, 300] on input "checkbox" at bounding box center [813, 302] width 15 height 15
checkbox input "true"
type input "RAPPI"
click at [681, 222] on div at bounding box center [584, 273] width 1168 height 547
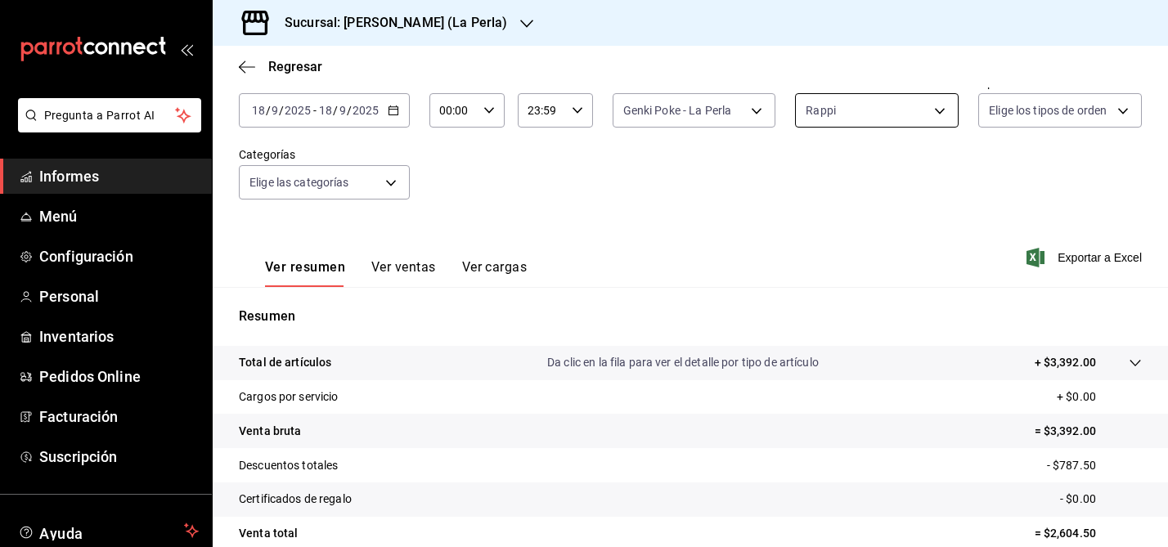
click at [944, 114] on body "Pregunta a Parrot AI Informes Menú Configuración Personal Inventarios Pedidos O…" at bounding box center [584, 273] width 1168 height 547
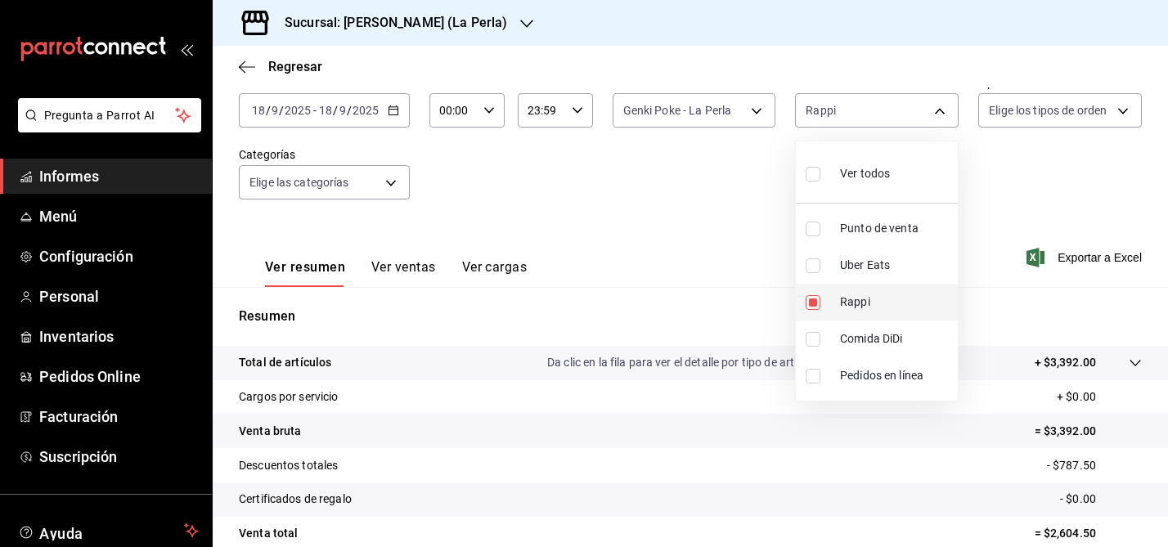
click at [814, 305] on input "checkbox" at bounding box center [813, 302] width 15 height 15
checkbox input "false"
click at [816, 264] on input "checkbox" at bounding box center [813, 265] width 15 height 15
checkbox input "true"
type input "UBER_EATS"
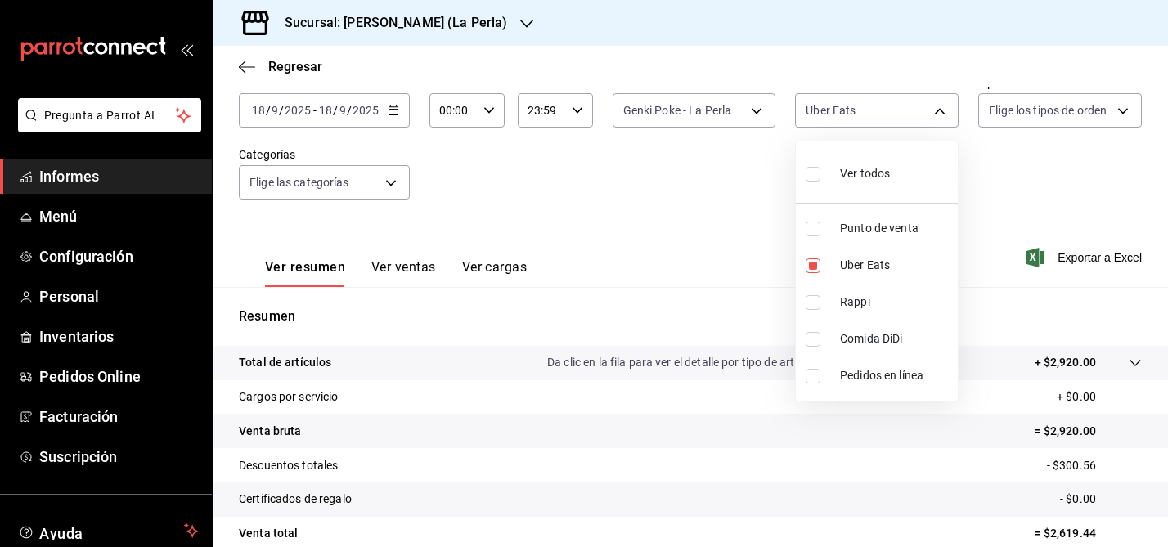
click at [636, 182] on div at bounding box center [584, 273] width 1168 height 547
click at [933, 106] on body "Pregunta a Parrot AI Informes Menú Configuración Personal Inventarios Pedidos O…" at bounding box center [584, 273] width 1168 height 547
click at [813, 260] on input "checkbox" at bounding box center [813, 265] width 15 height 15
checkbox input "false"
click at [812, 342] on input "checkbox" at bounding box center [813, 339] width 15 height 15
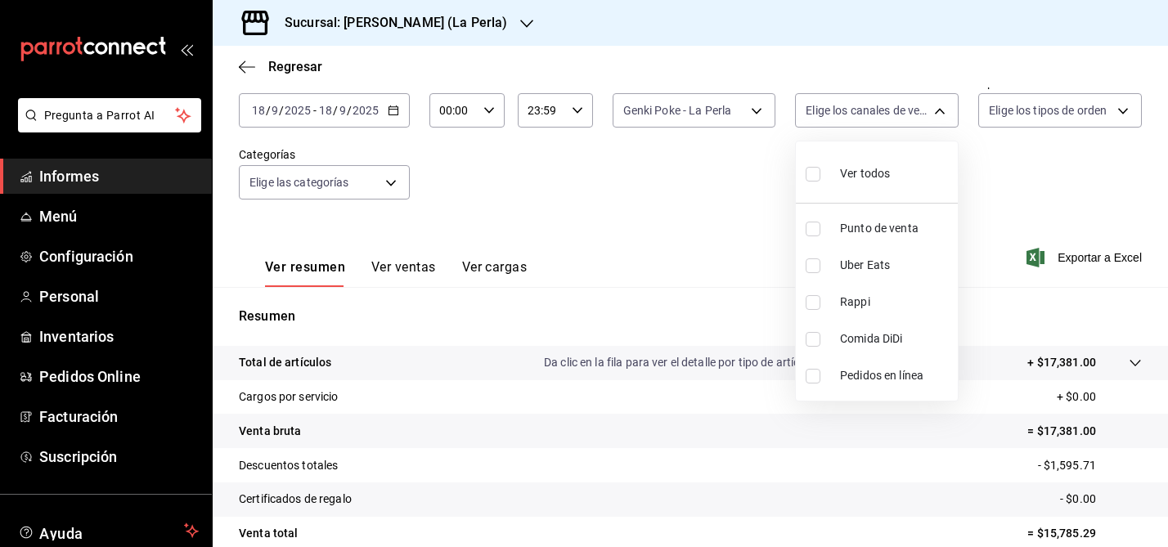
checkbox input "true"
type input "DIDI_FOOD"
click at [625, 255] on div at bounding box center [584, 273] width 1168 height 547
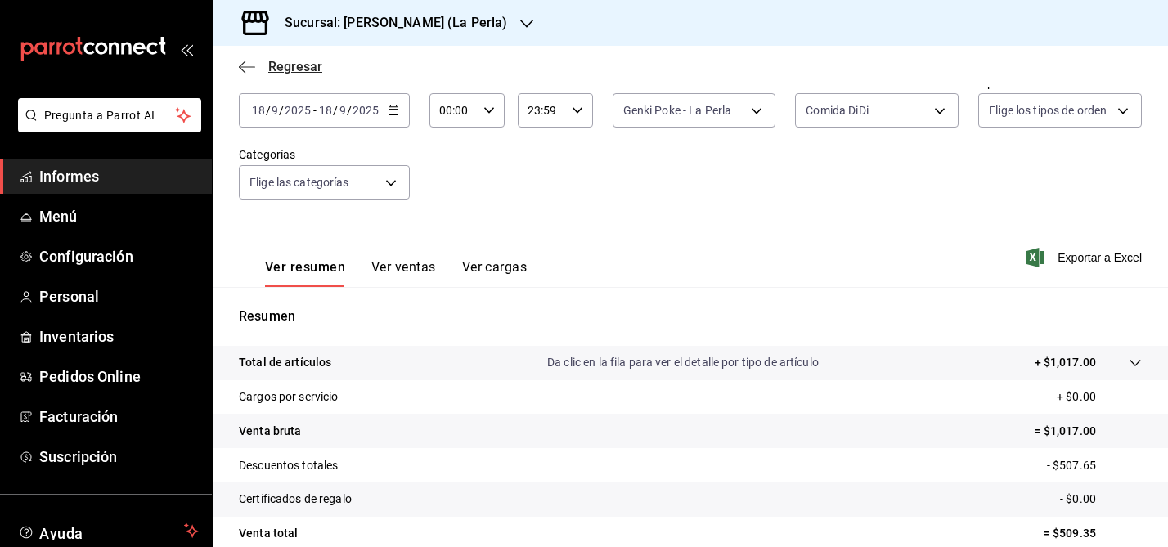
click at [244, 69] on icon "button" at bounding box center [247, 67] width 16 height 15
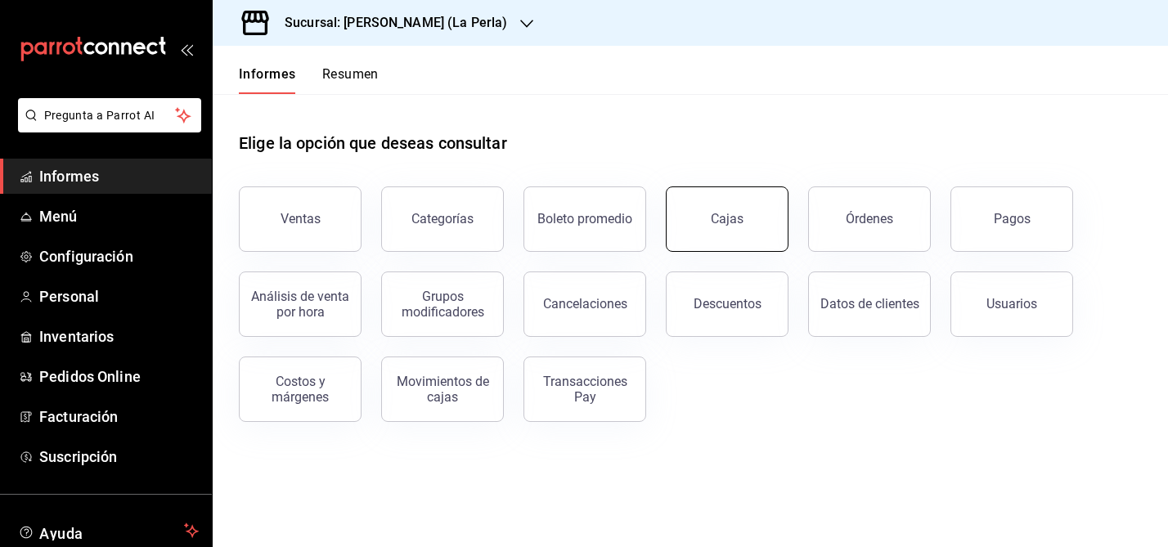
click at [703, 218] on link "Cajas" at bounding box center [727, 218] width 123 height 65
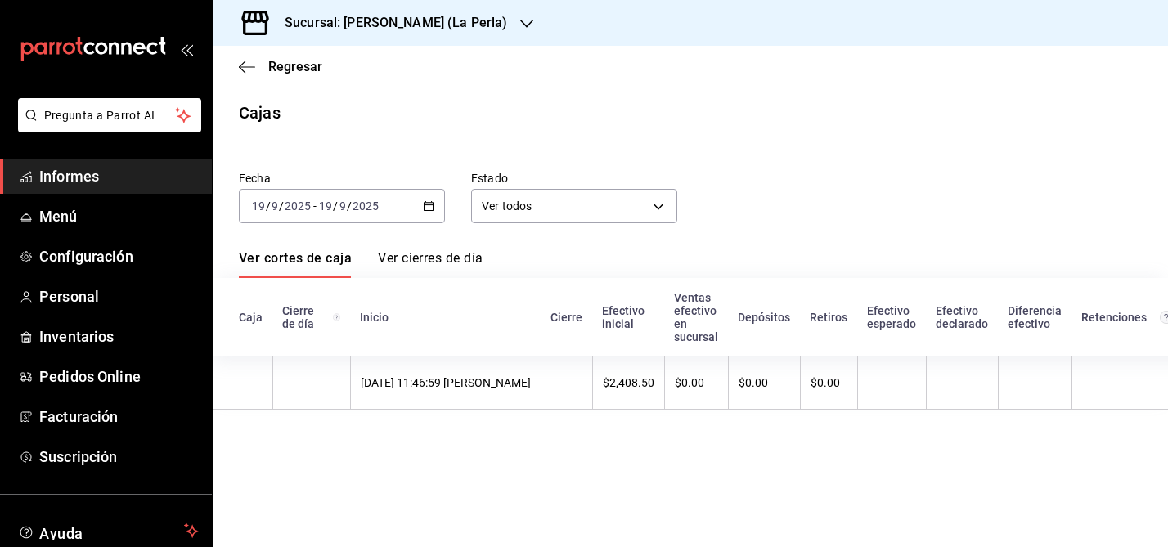
click at [434, 204] on div "2025-09-19 19 / 9 / 2025 - 2025-09-19 19 / 9 / 2025" at bounding box center [342, 206] width 206 height 34
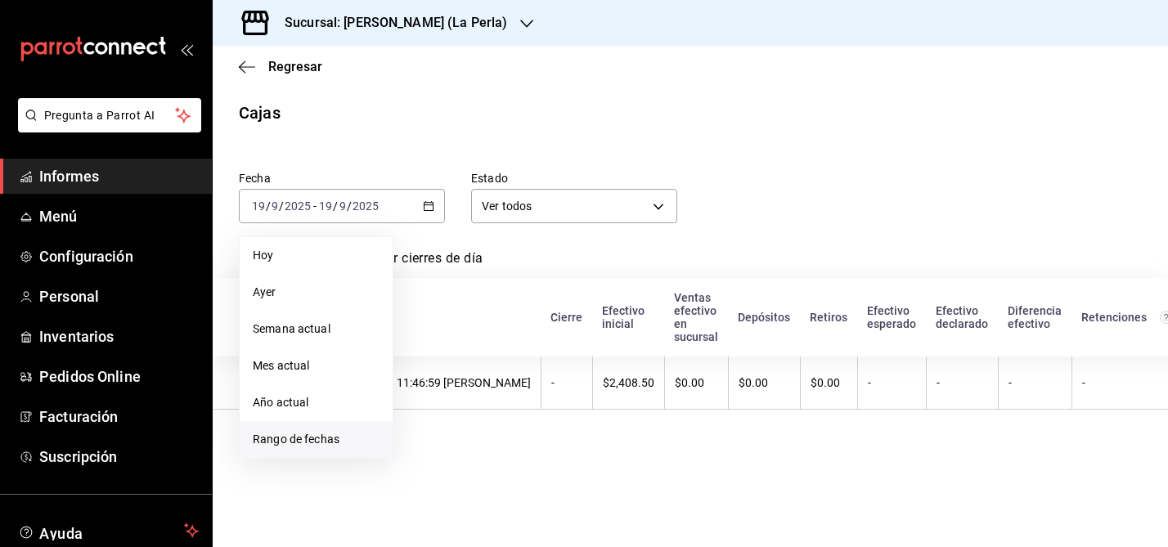
click at [301, 434] on font "Rango de fechas" at bounding box center [296, 439] width 87 height 13
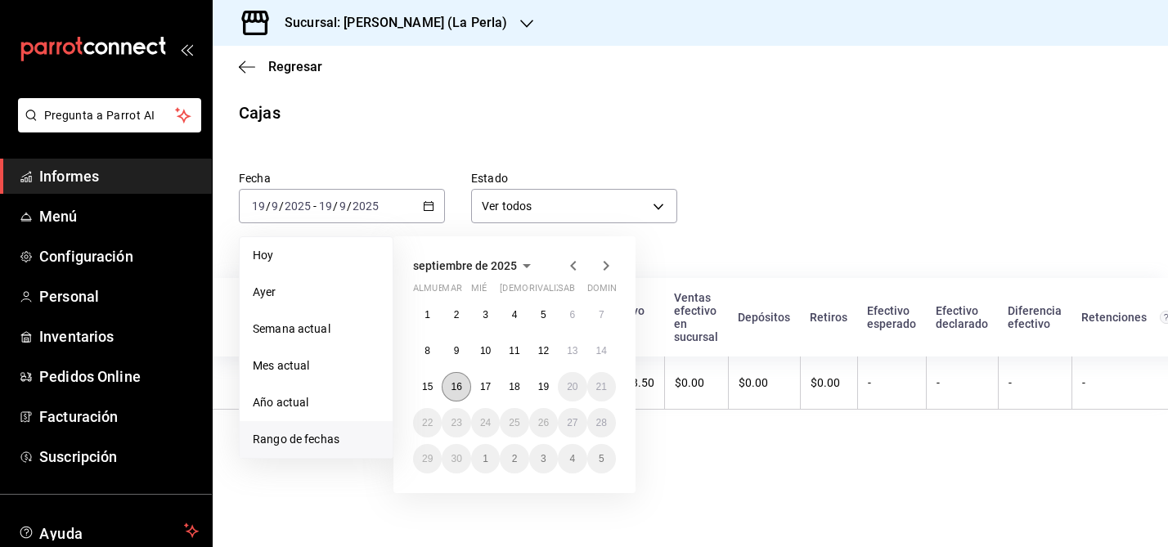
click at [457, 388] on font "16" at bounding box center [456, 386] width 11 height 11
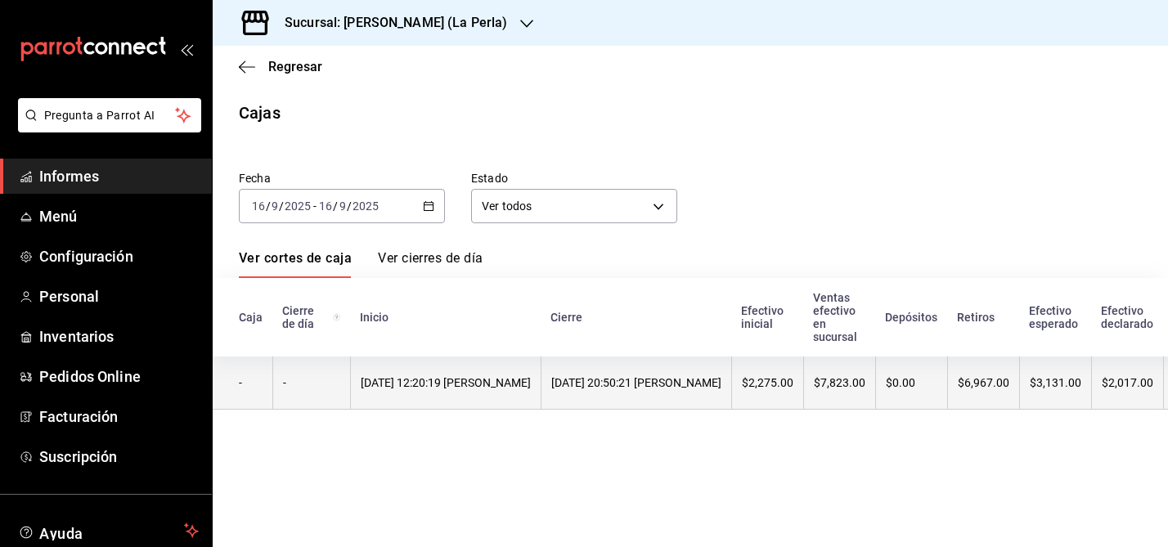
click at [466, 379] on font "16/09/2025 12:20:19 Moisés López" at bounding box center [446, 382] width 170 height 13
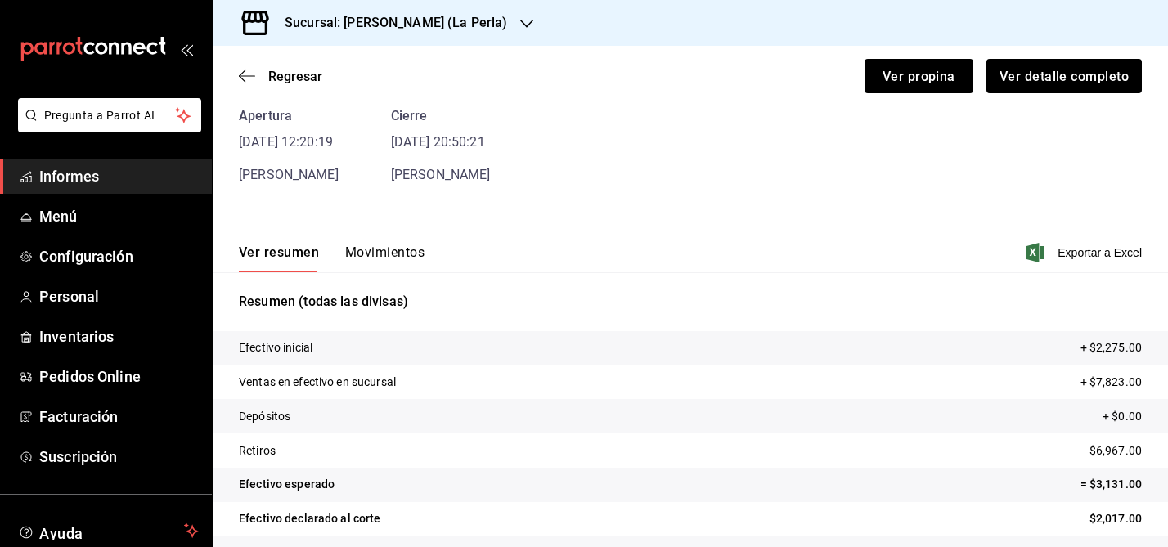
scroll to position [75, 0]
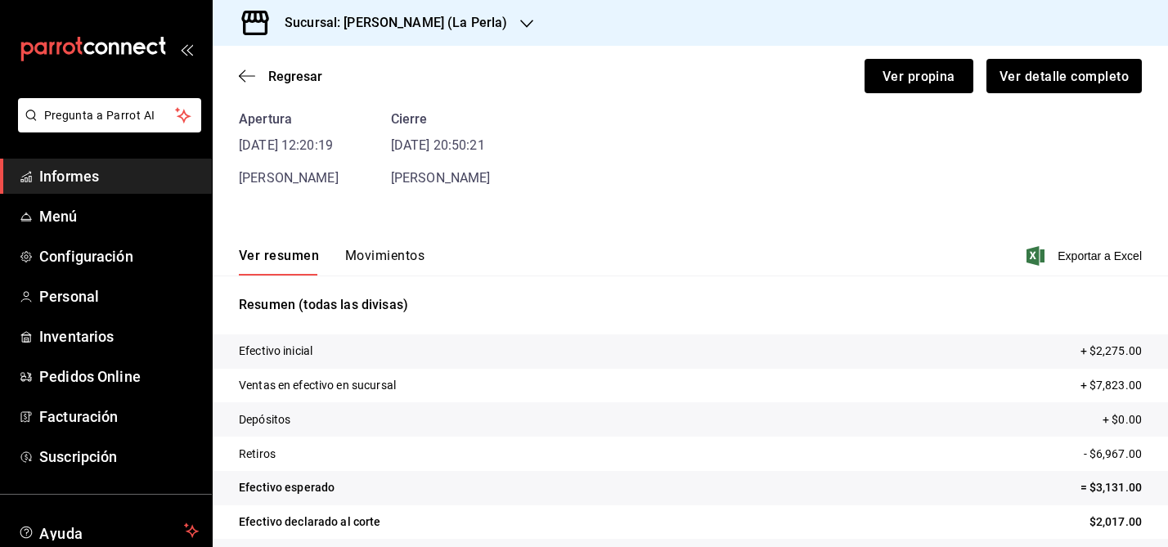
click at [378, 257] on font "Movimientos" at bounding box center [384, 256] width 79 height 16
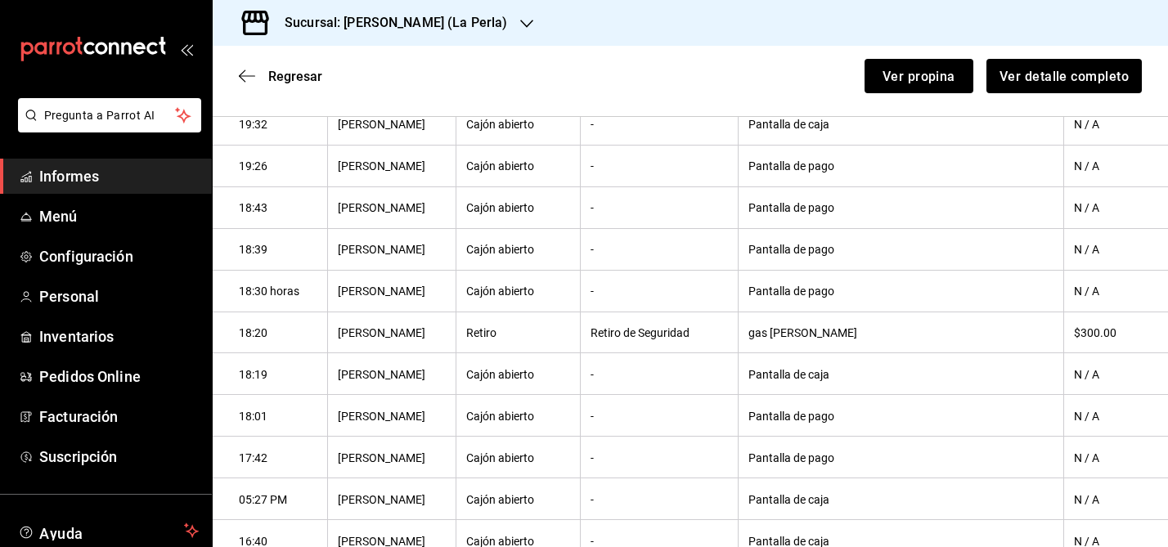
scroll to position [883, 0]
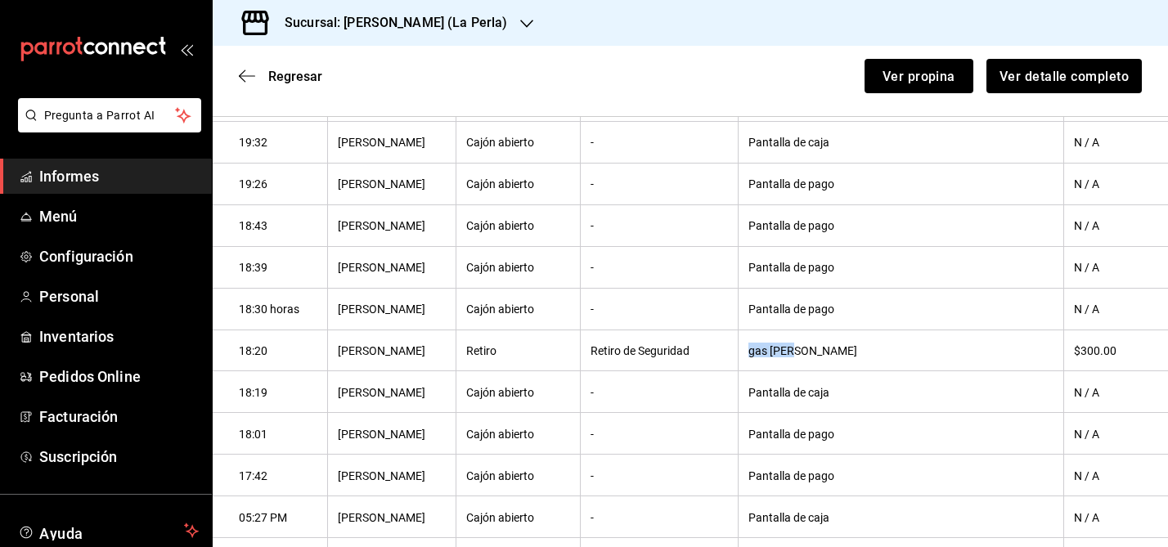
drag, startPoint x: 770, startPoint y: 353, endPoint x: 833, endPoint y: 354, distance: 63.0
click at [833, 354] on th "gas jime" at bounding box center [901, 351] width 326 height 42
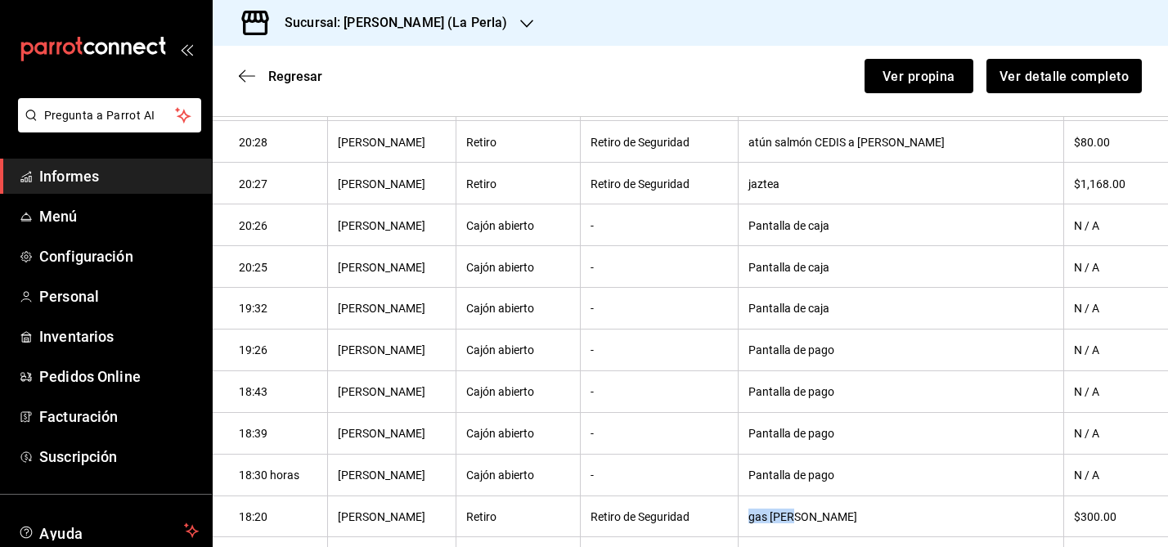
scroll to position [698, 0]
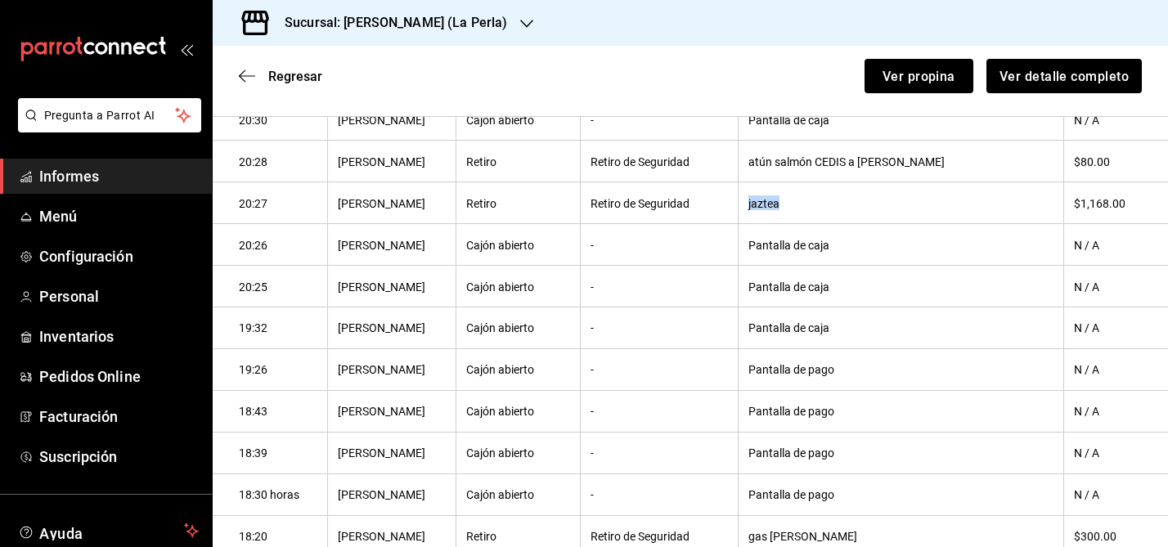
drag, startPoint x: 770, startPoint y: 204, endPoint x: 833, endPoint y: 205, distance: 63.0
click at [833, 205] on th "jaztea" at bounding box center [901, 203] width 326 height 42
copy font "jaztea"
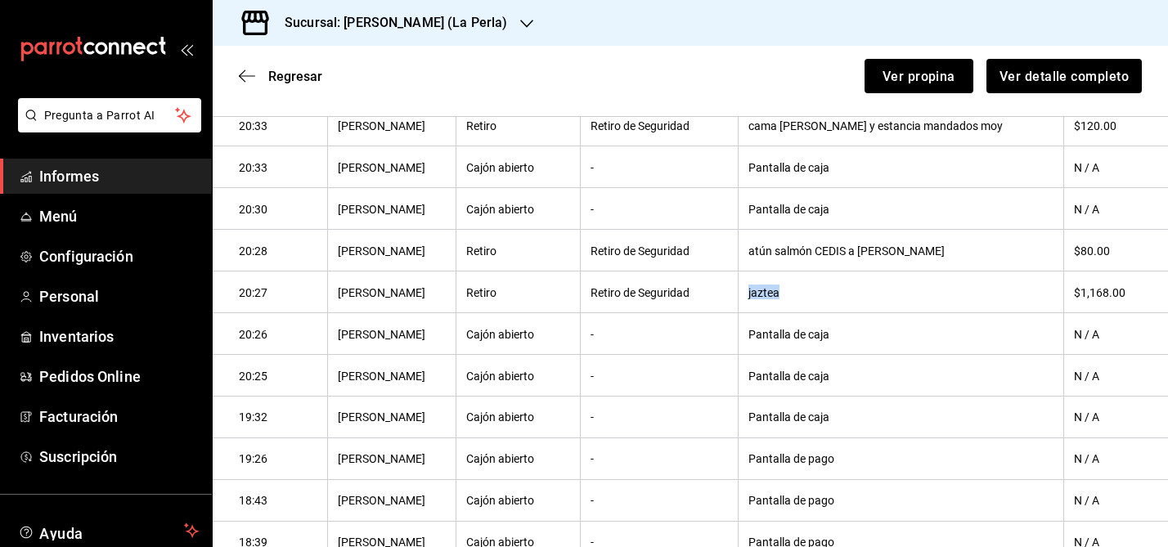
scroll to position [604, 0]
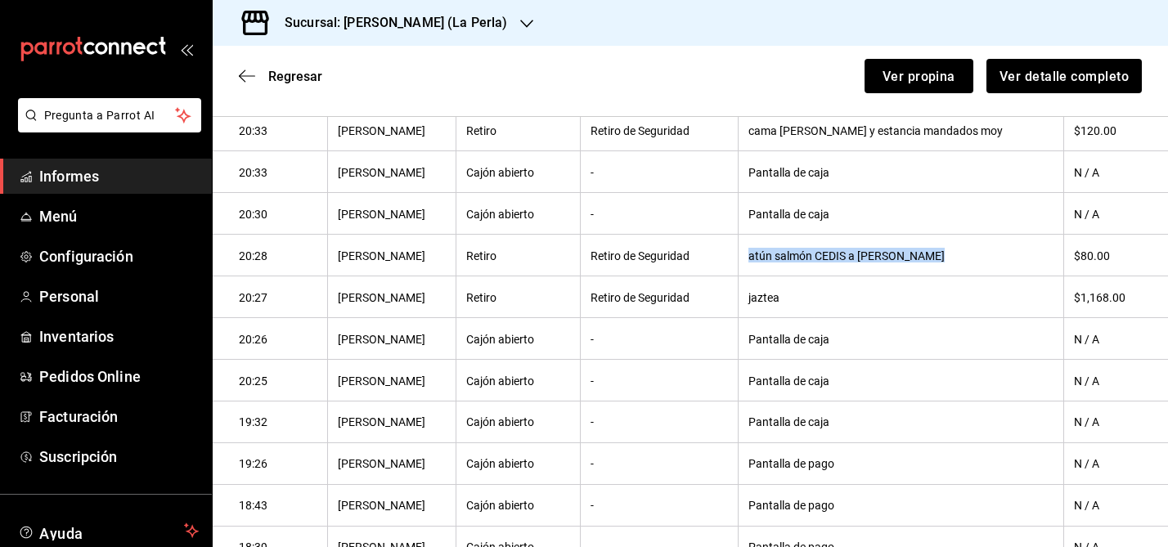
drag, startPoint x: 772, startPoint y: 258, endPoint x: 954, endPoint y: 262, distance: 182.4
click at [954, 262] on th "atún salmón CEDIS a perla mariano" at bounding box center [901, 256] width 326 height 42
copy font "atún salmón CEDIS a perla mariano"
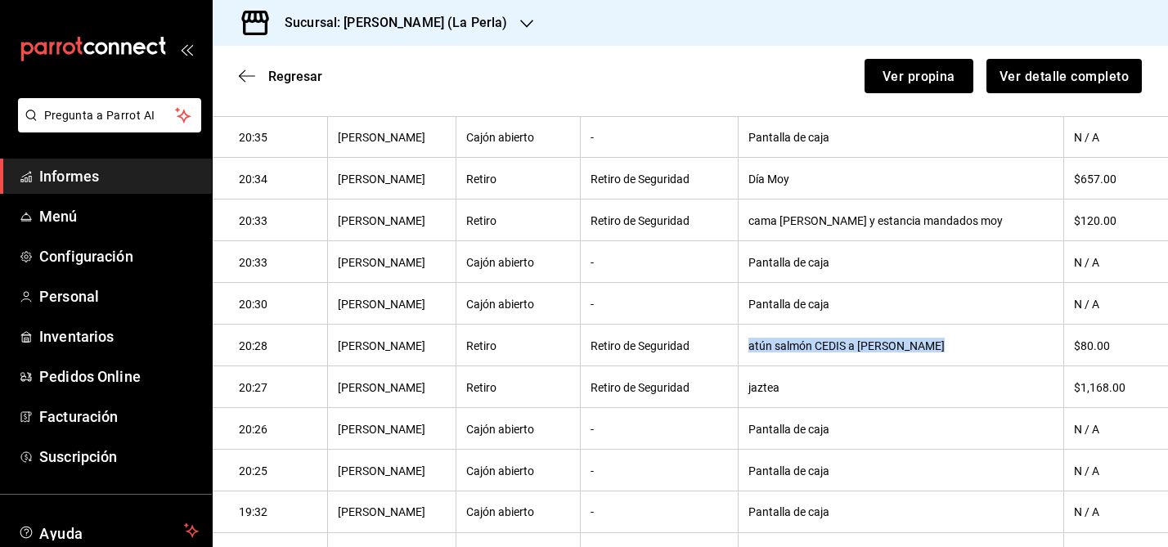
scroll to position [499, 0]
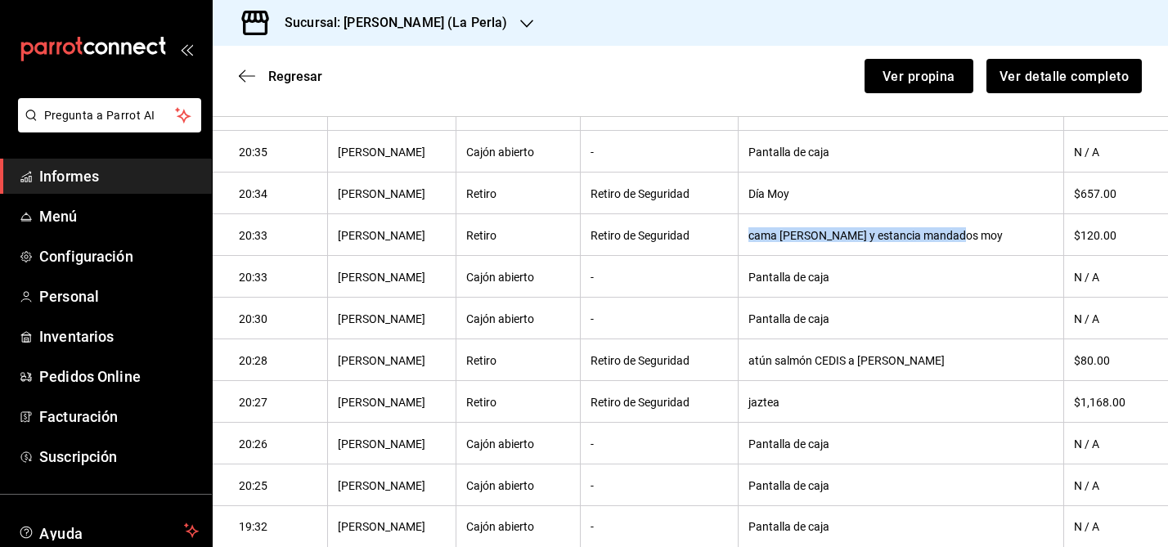
drag, startPoint x: 770, startPoint y: 236, endPoint x: 989, endPoint y: 236, distance: 219.2
click at [989, 236] on th "cama Minerva y estancia mandados moy" at bounding box center [901, 235] width 326 height 42
copy font "cama Minerva y estancia mandados moy"
drag, startPoint x: 770, startPoint y: 193, endPoint x: 837, endPoint y: 195, distance: 67.1
click at [837, 195] on th "Día Moy" at bounding box center [901, 194] width 326 height 42
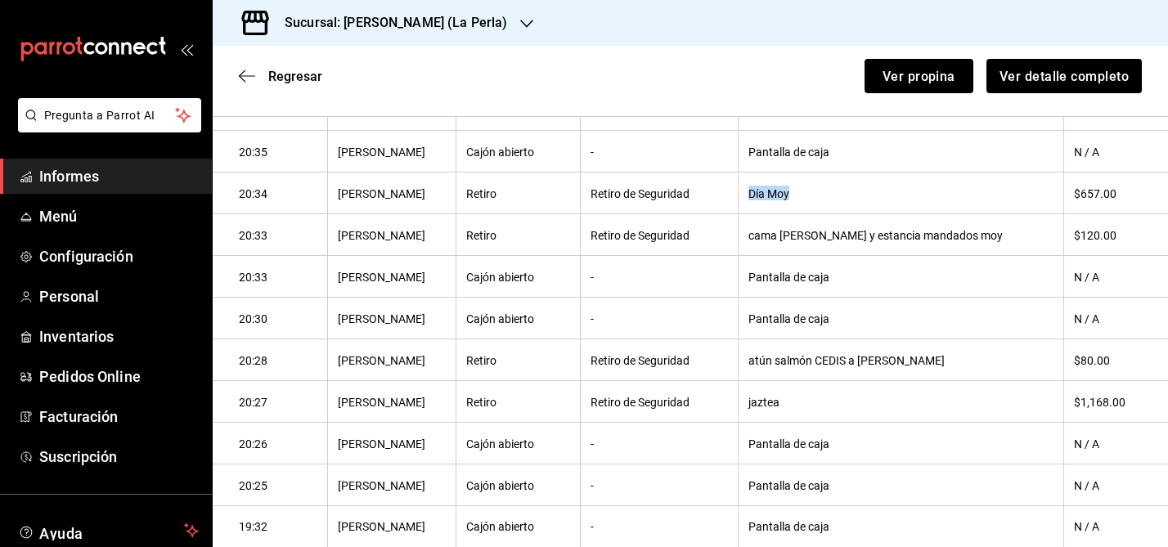
copy font "Día Moy"
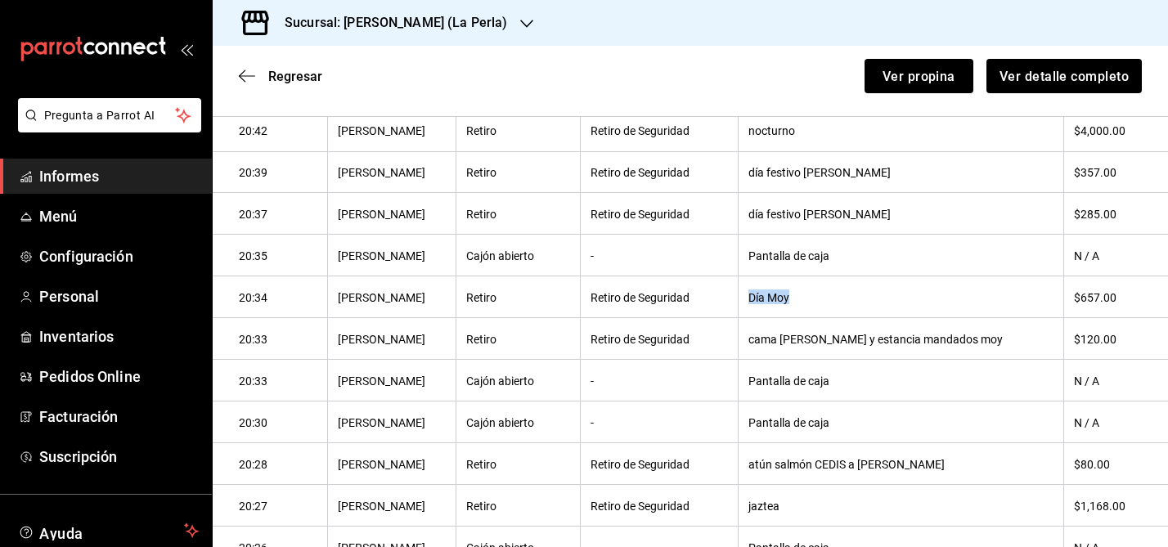
scroll to position [376, 0]
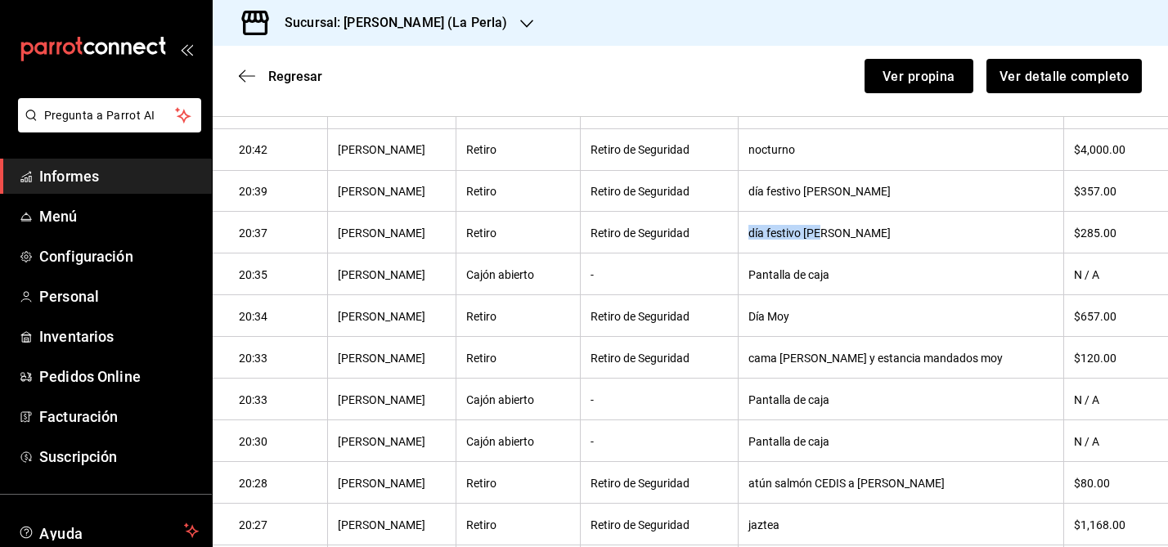
drag, startPoint x: 770, startPoint y: 233, endPoint x: 893, endPoint y: 237, distance: 123.6
click at [893, 237] on th "día festivo Ian" at bounding box center [901, 233] width 326 height 42
copy font "día festivo Ian"
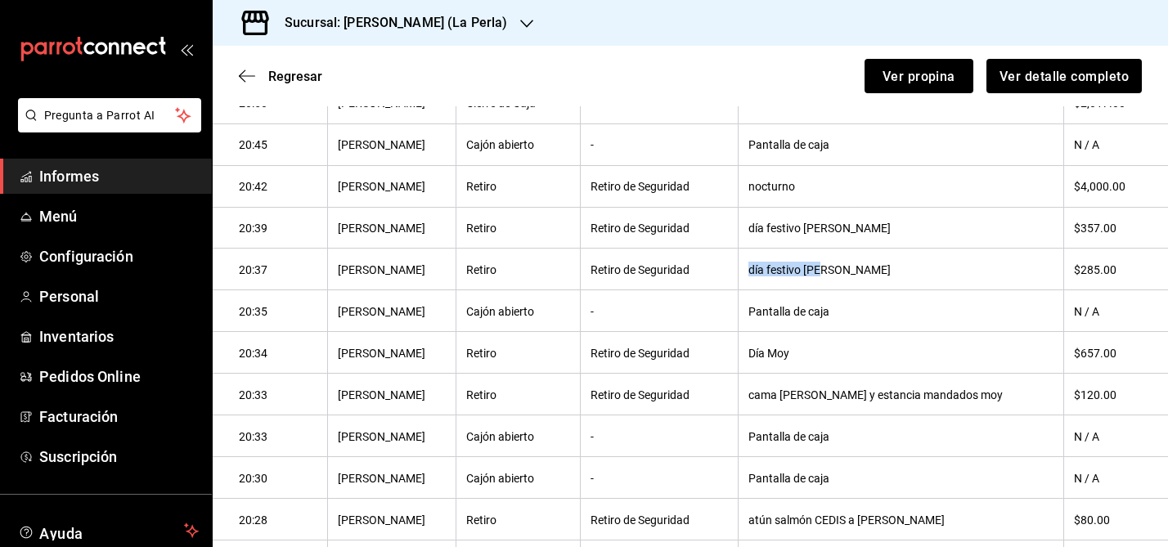
scroll to position [297, 0]
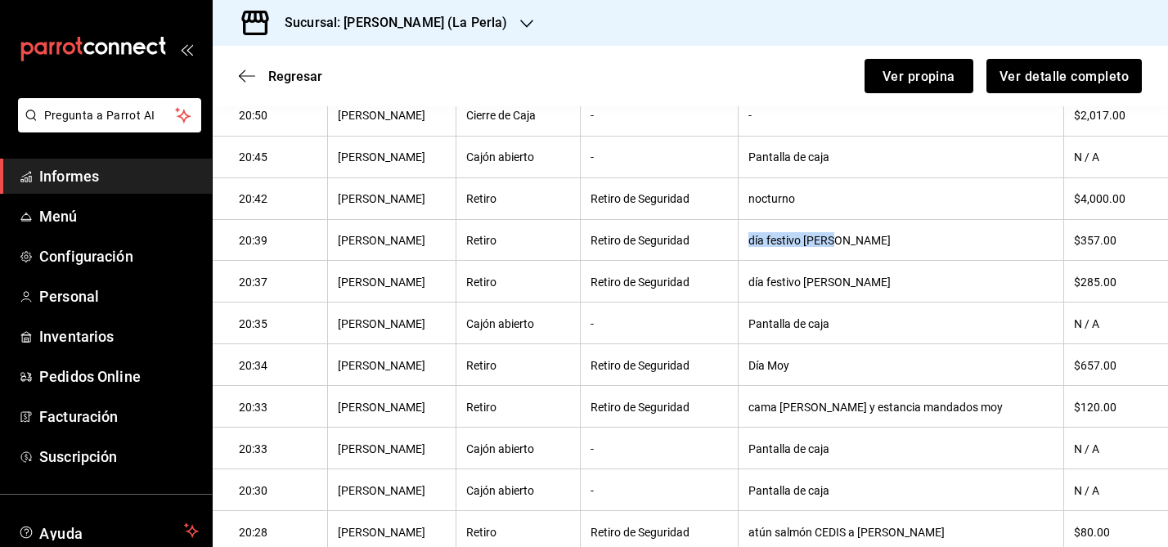
drag, startPoint x: 770, startPoint y: 242, endPoint x: 879, endPoint y: 238, distance: 108.9
click at [879, 238] on th "día festivo Belén" at bounding box center [901, 240] width 326 height 42
copy font "día festivo Belén"
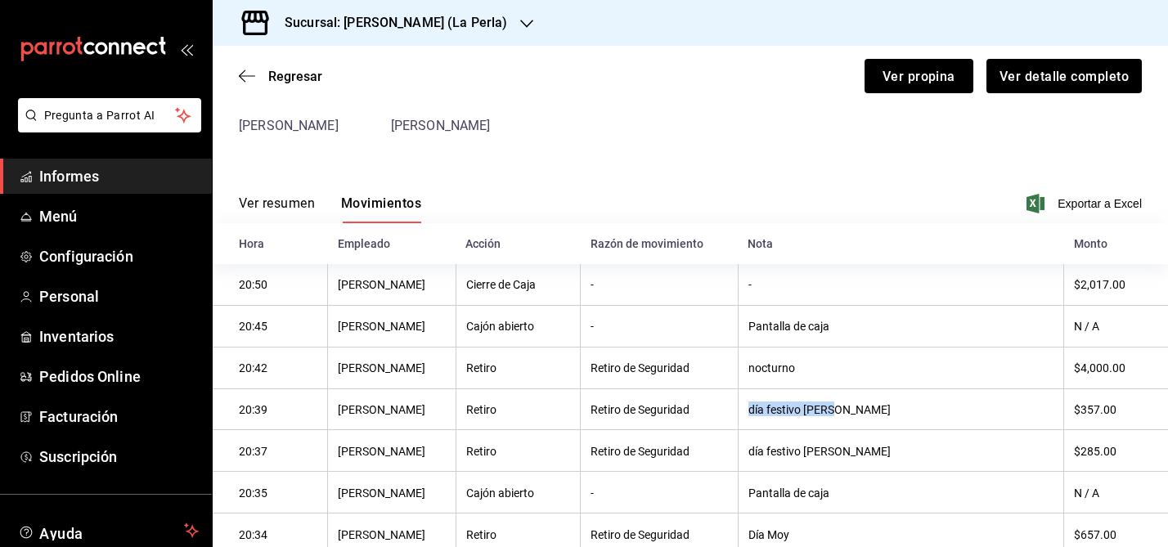
scroll to position [126, 0]
click at [1108, 204] on font "Exportar a Excel" at bounding box center [1099, 205] width 84 height 13
click at [245, 70] on icon "button" at bounding box center [247, 76] width 16 height 15
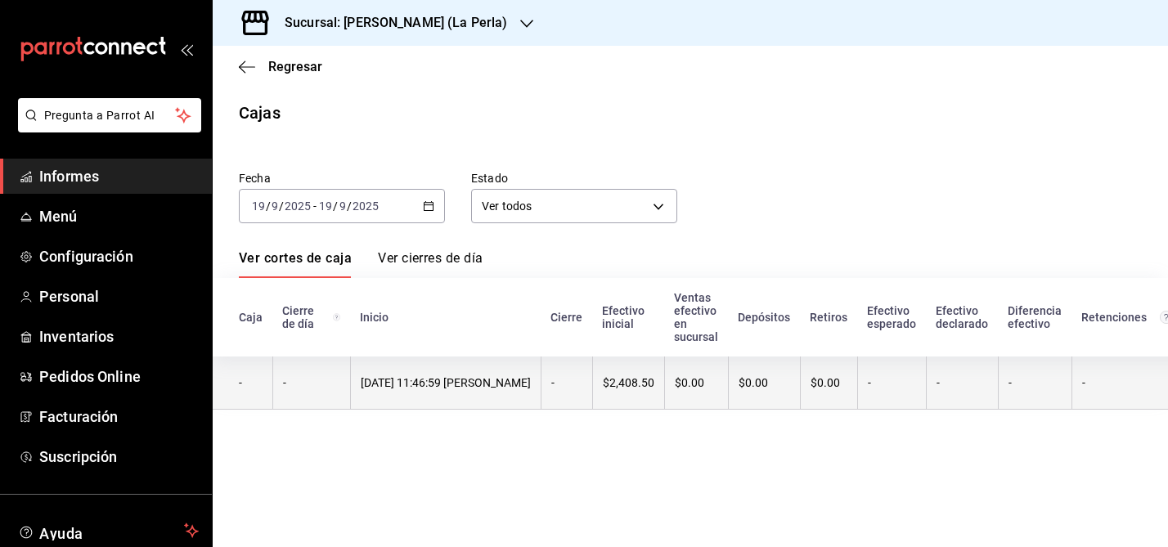
click at [419, 398] on th "19/09/2025 11:46:59 Moisés López" at bounding box center [445, 383] width 191 height 53
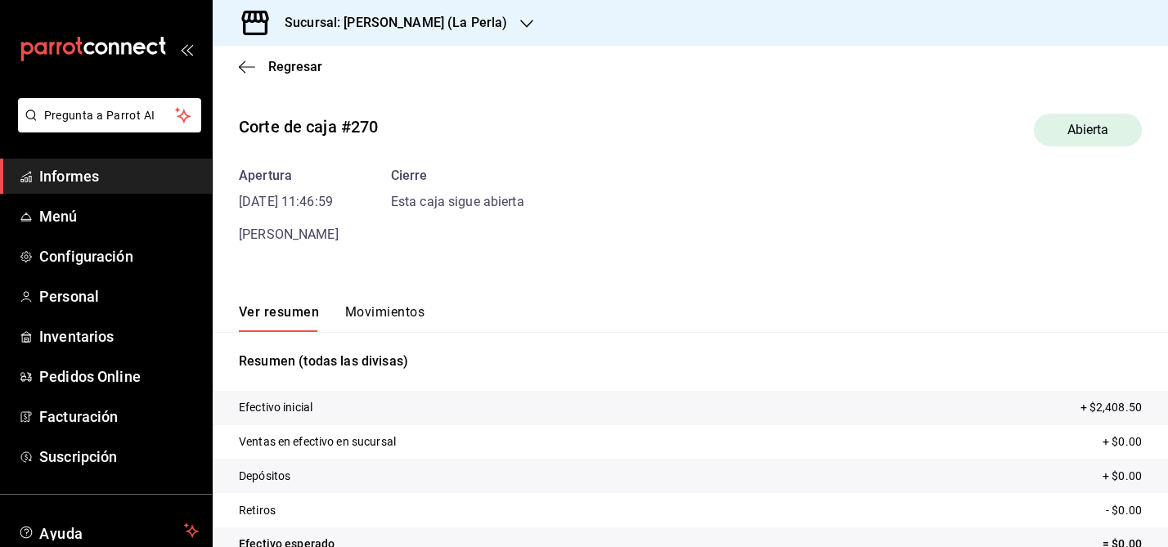
click at [376, 309] on font "Movimientos" at bounding box center [384, 312] width 79 height 16
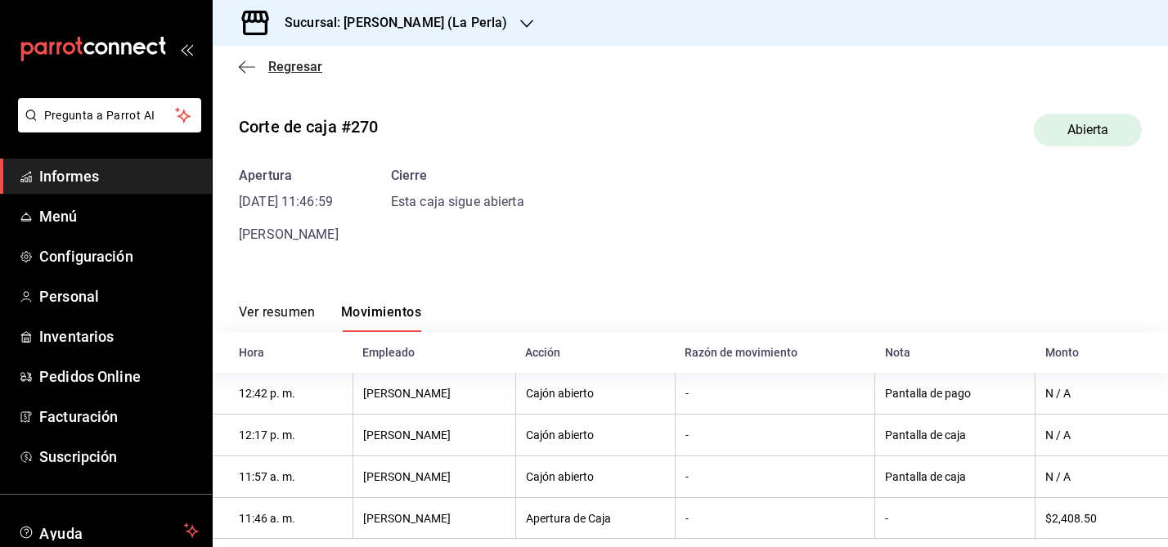
click at [247, 66] on icon "button" at bounding box center [247, 66] width 16 height 1
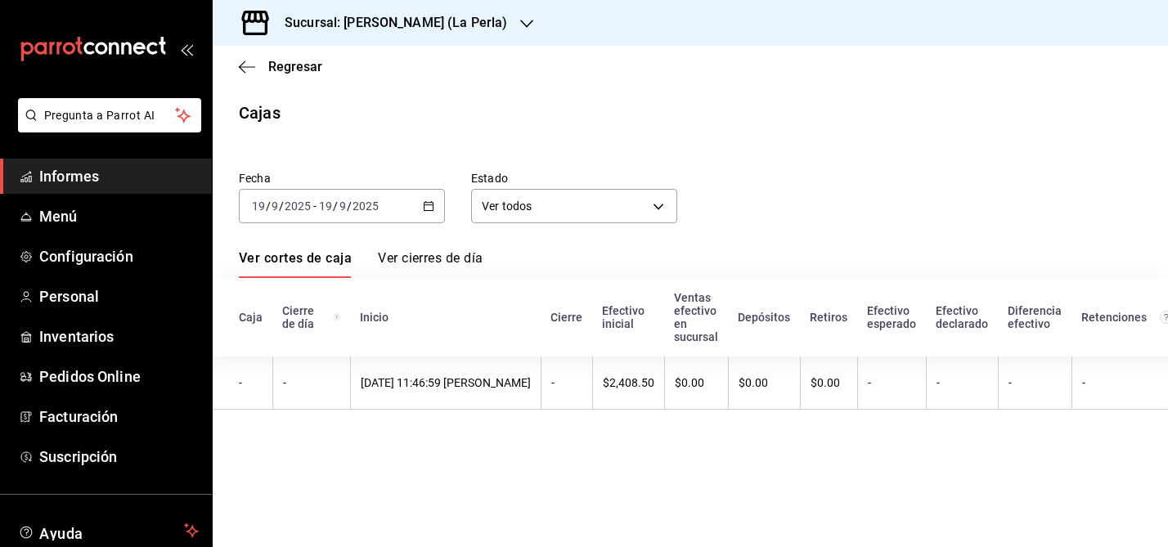
click at [426, 208] on icon "button" at bounding box center [428, 205] width 11 height 11
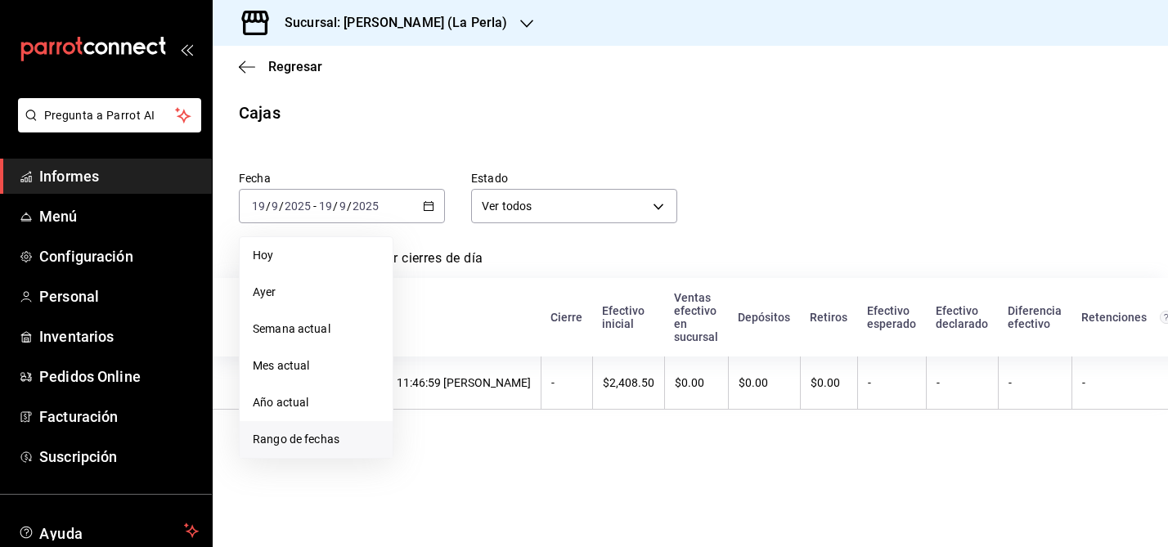
click at [299, 439] on font "Rango de fechas" at bounding box center [296, 439] width 87 height 13
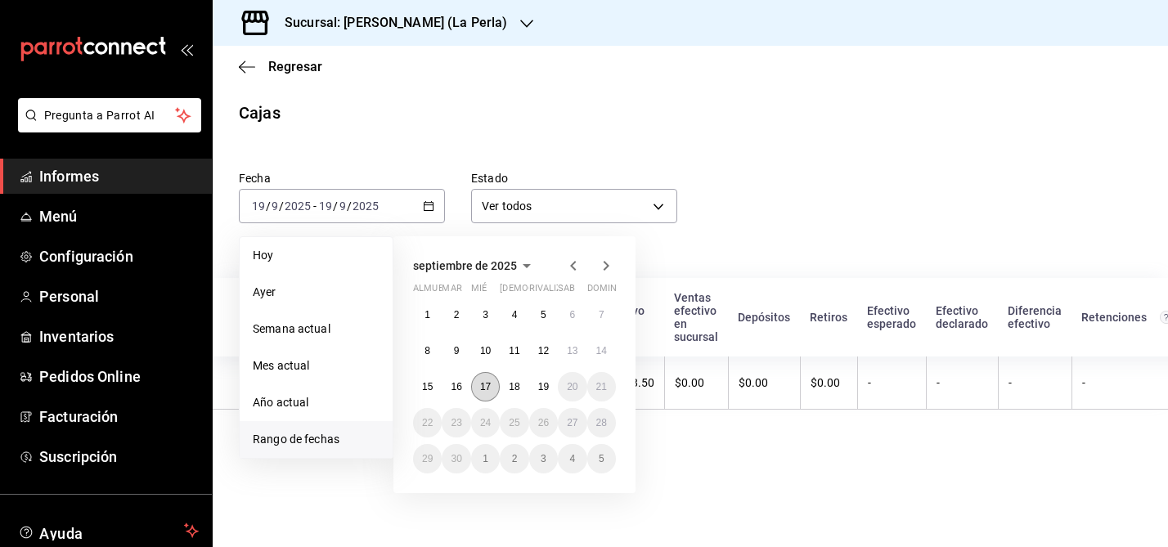
click at [491, 384] on font "17" at bounding box center [485, 386] width 11 height 11
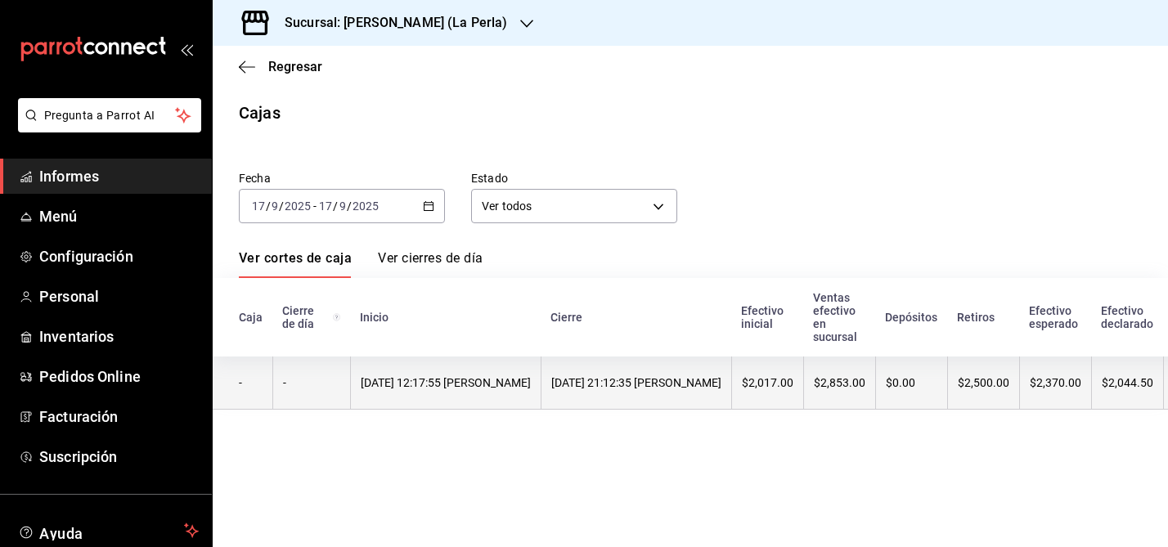
click at [470, 386] on font "17/09/2025 12:17:55 Moisés López" at bounding box center [446, 382] width 170 height 13
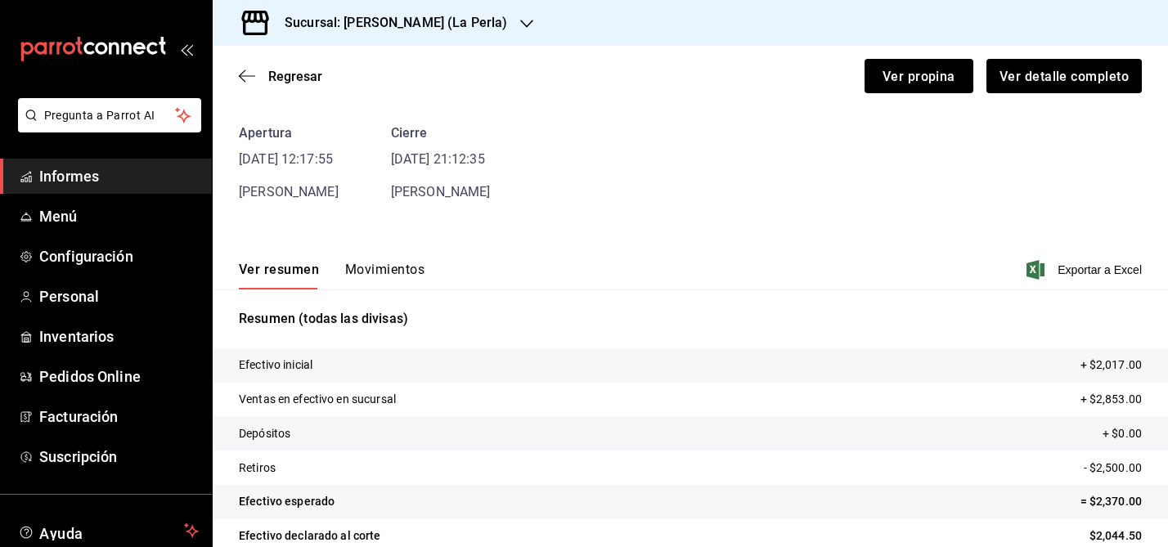
scroll to position [61, 0]
click at [382, 270] on font "Movimientos" at bounding box center [384, 271] width 79 height 16
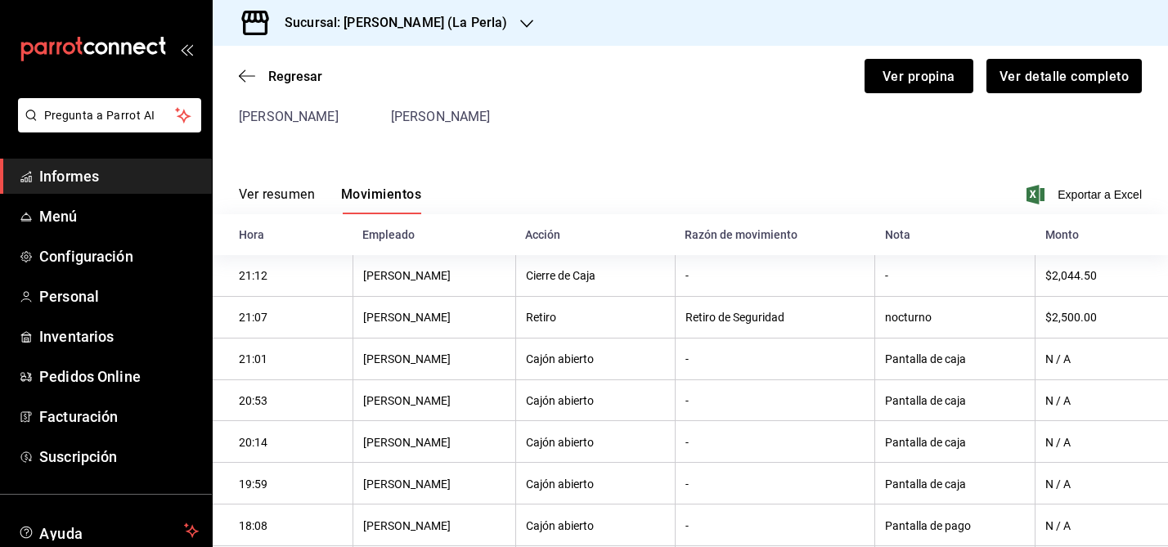
scroll to position [0, 0]
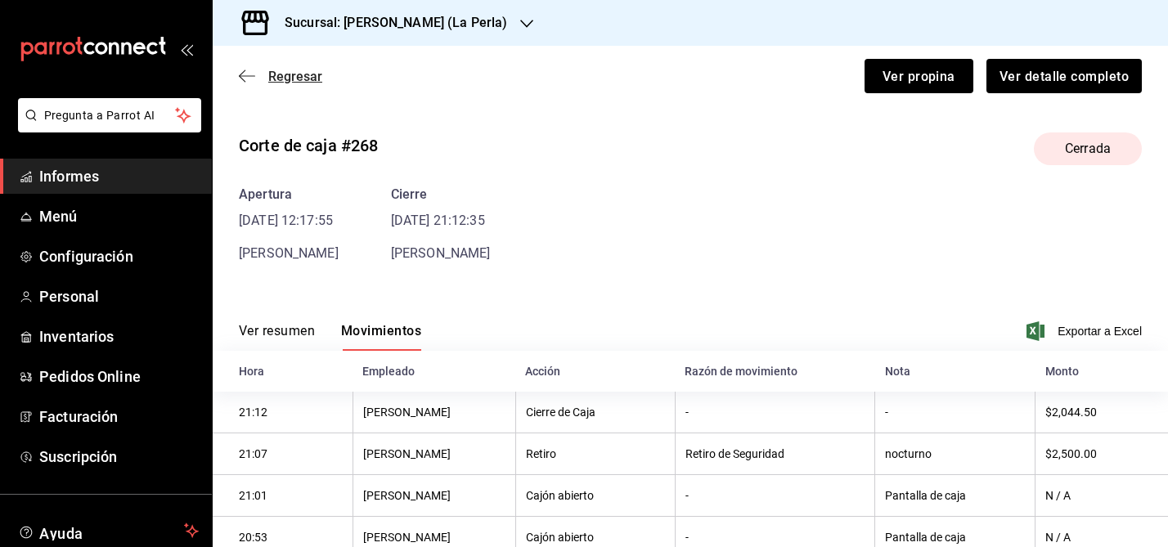
click at [245, 79] on icon "button" at bounding box center [247, 76] width 16 height 15
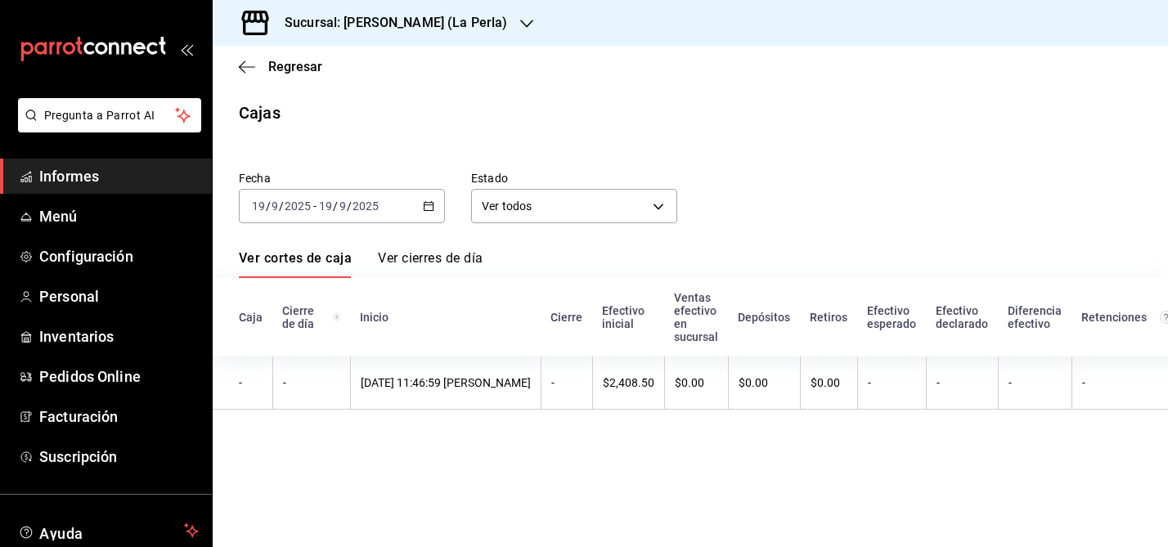
click at [431, 205] on icon "button" at bounding box center [428, 205] width 11 height 11
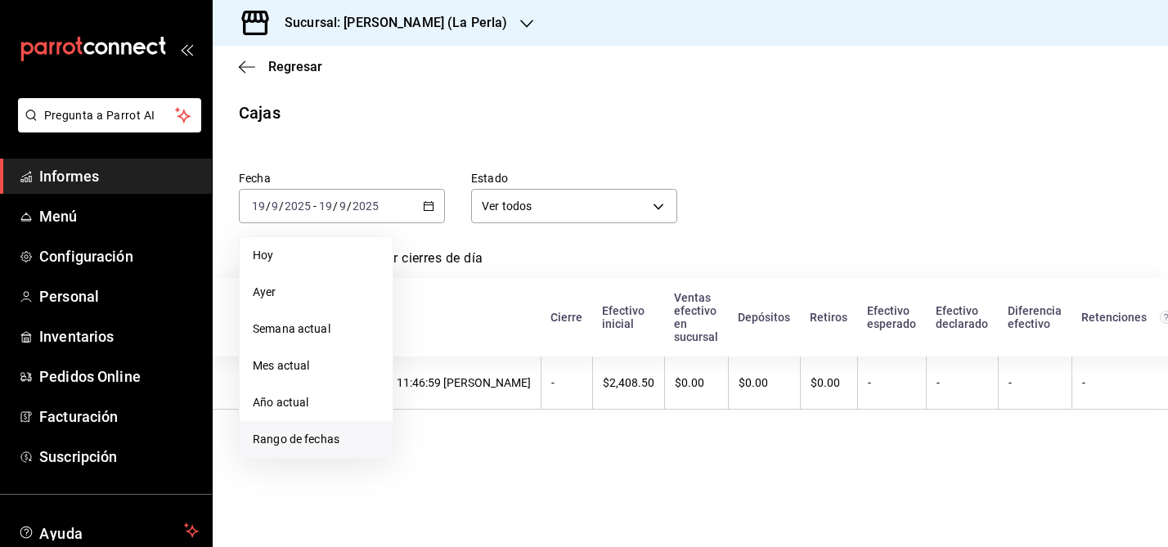
click at [300, 441] on font "Rango de fechas" at bounding box center [296, 439] width 87 height 13
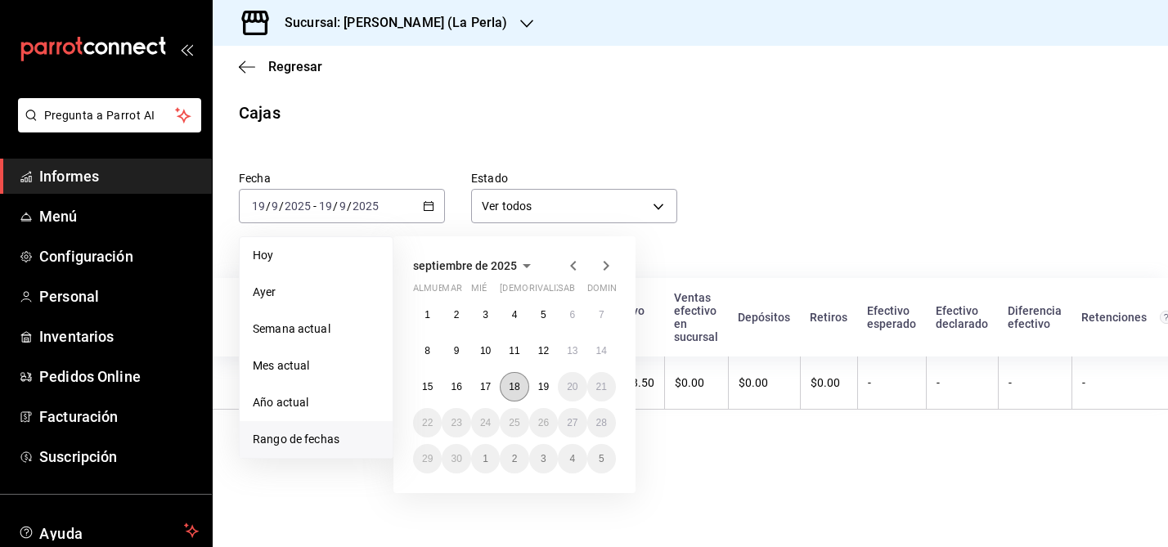
click at [517, 384] on font "18" at bounding box center [514, 386] width 11 height 11
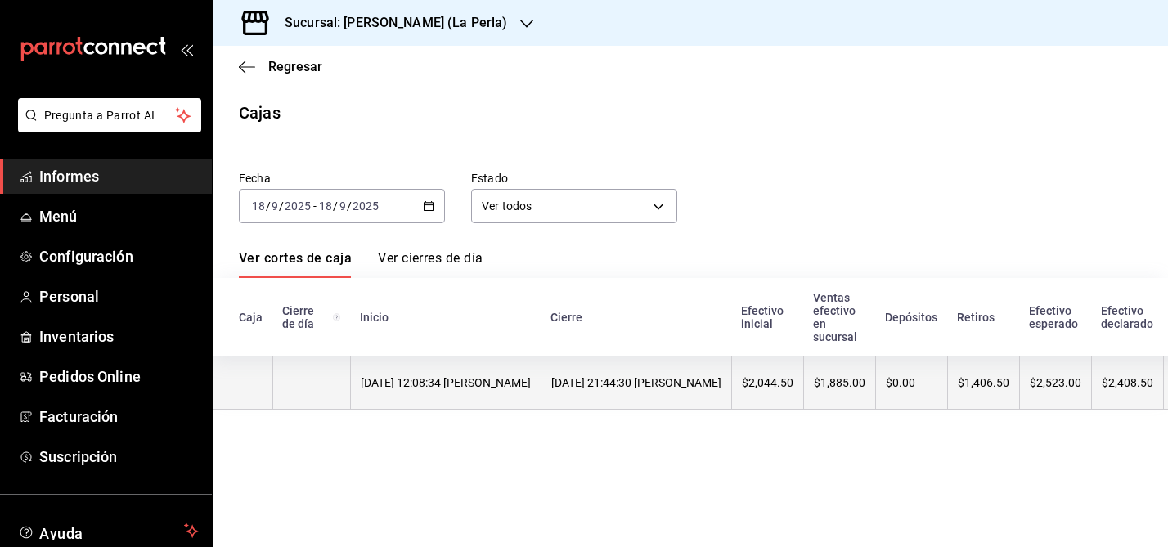
click at [467, 381] on font "18/09/2025 12:08:34 Moisés López" at bounding box center [446, 382] width 170 height 13
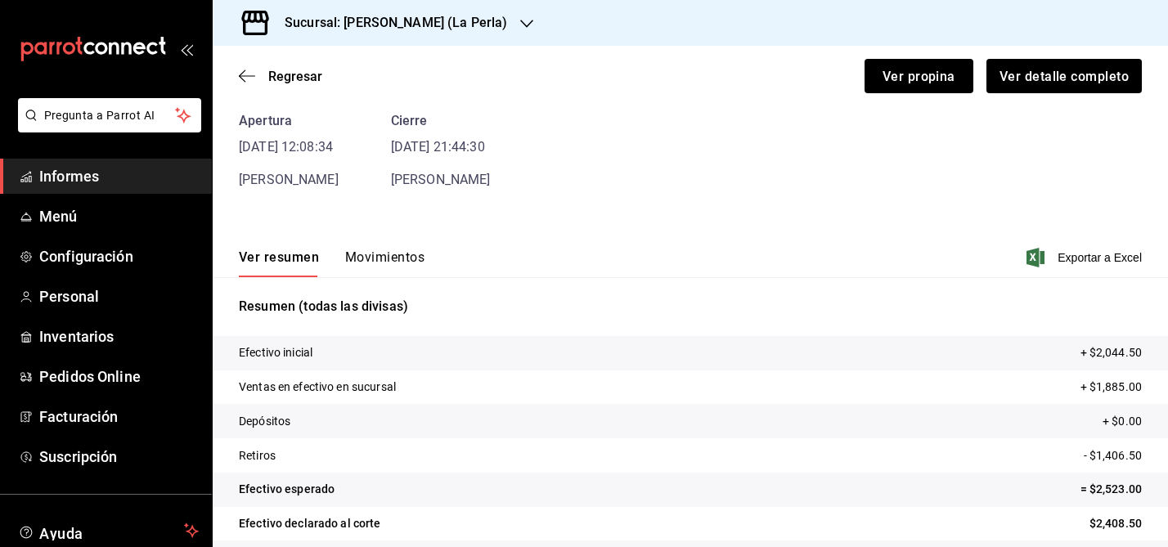
scroll to position [70, 0]
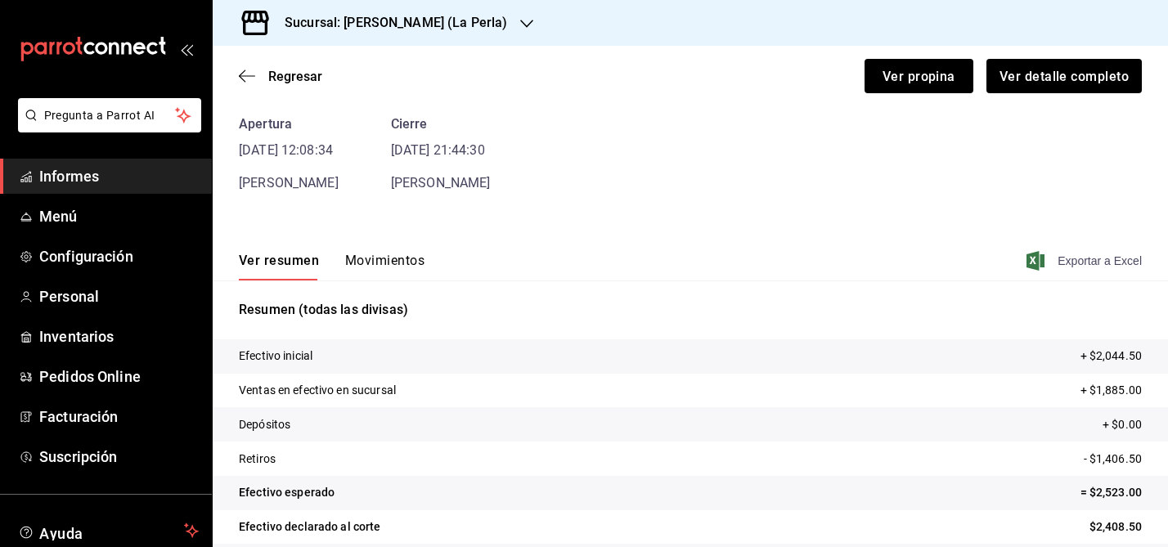
click at [1085, 258] on font "Exportar a Excel" at bounding box center [1099, 260] width 84 height 13
click at [252, 70] on icon "button" at bounding box center [247, 76] width 16 height 15
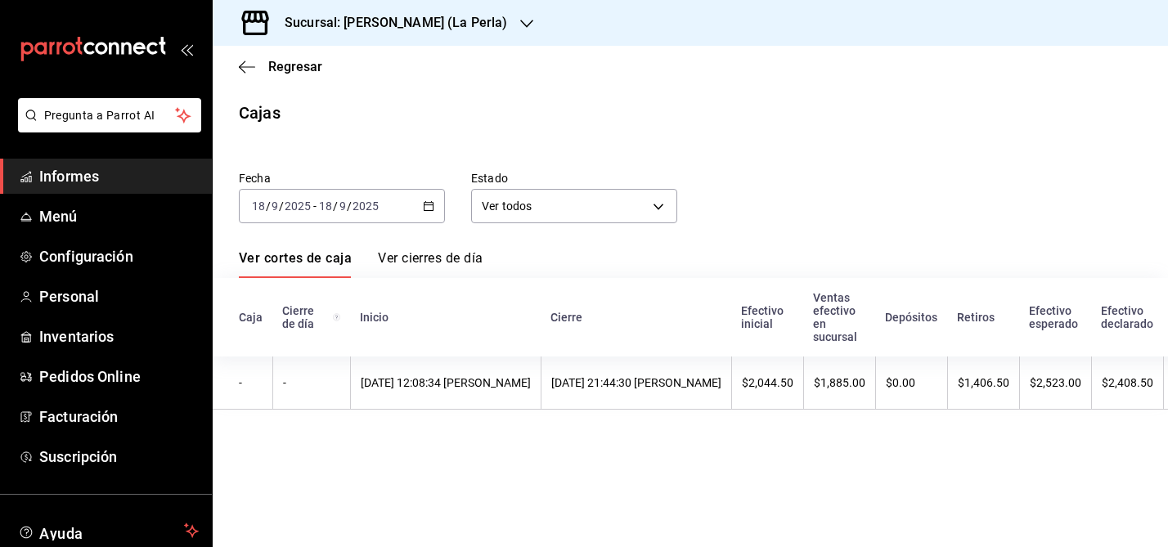
click at [430, 204] on icon "button" at bounding box center [428, 205] width 11 height 11
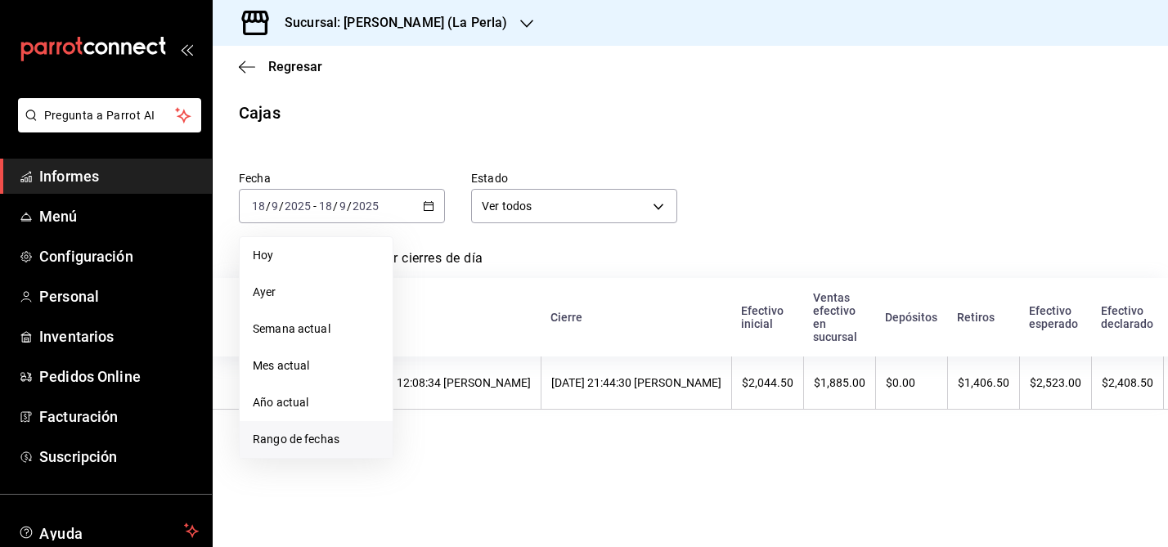
click at [291, 433] on font "Rango de fechas" at bounding box center [296, 439] width 87 height 13
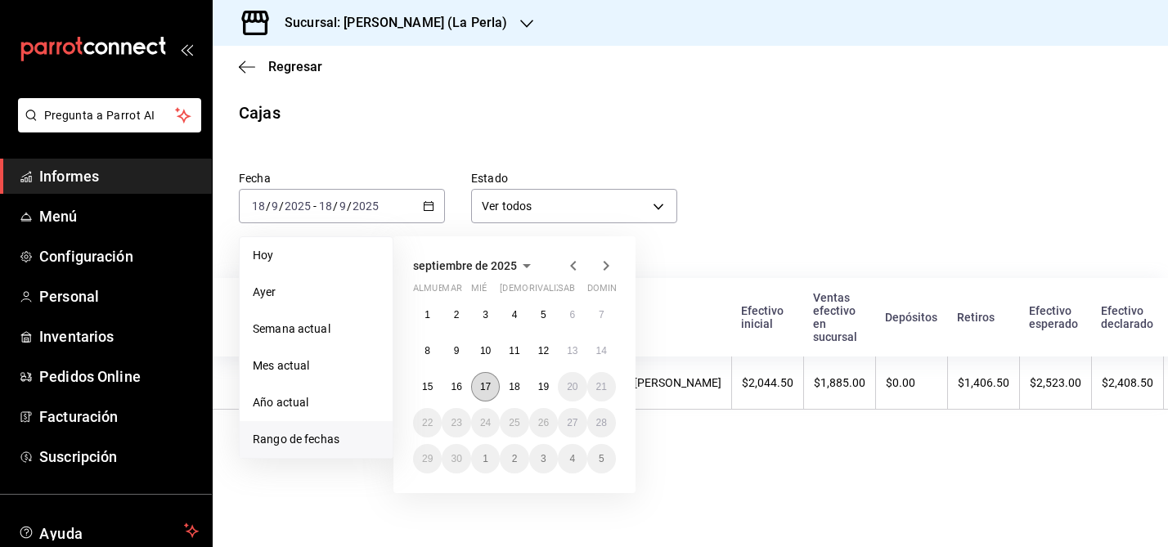
click at [483, 381] on font "17" at bounding box center [485, 386] width 11 height 11
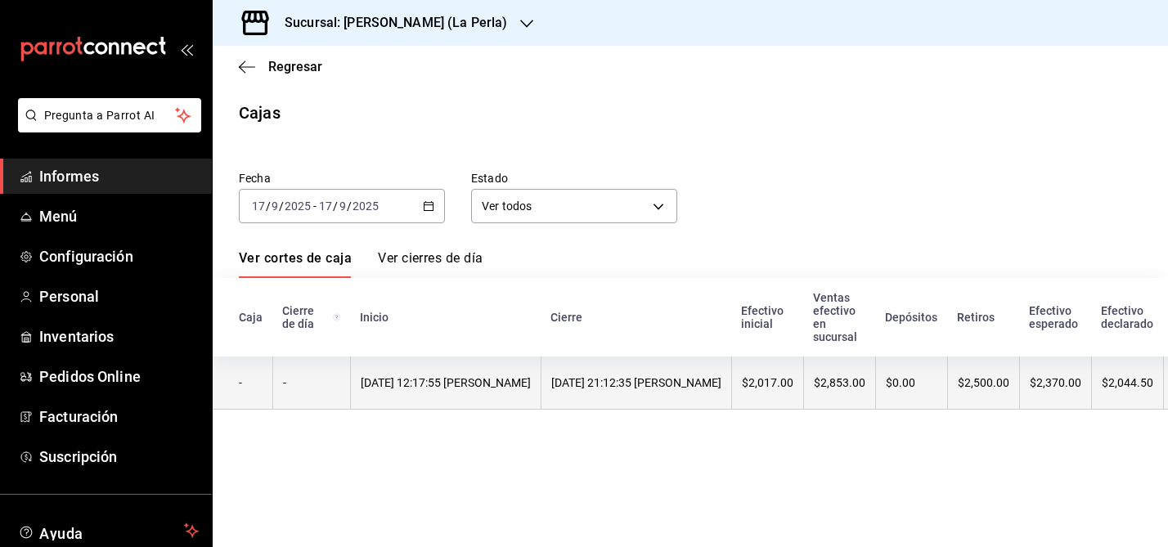
click at [637, 384] on font "17/09/2025 21:12:35 Moisés López" at bounding box center [636, 382] width 170 height 13
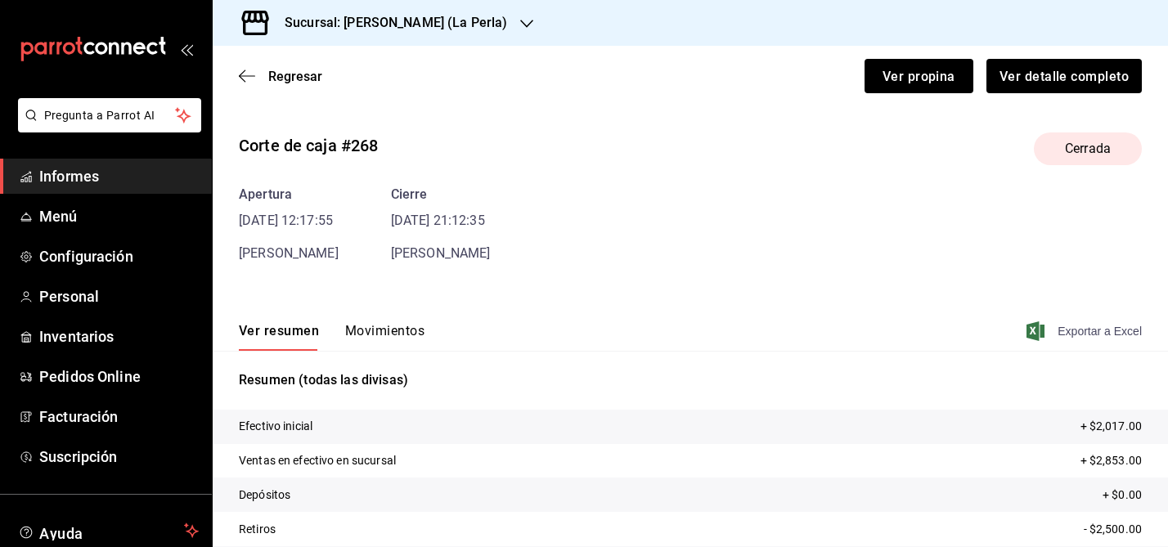
click at [1088, 330] on font "Exportar a Excel" at bounding box center [1099, 331] width 84 height 13
